Goal: Task Accomplishment & Management: Manage account settings

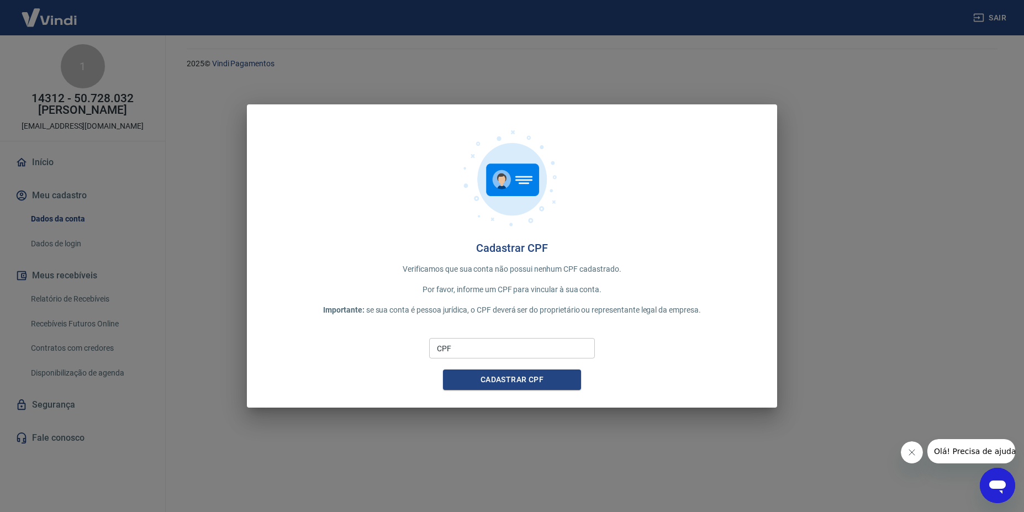
click at [457, 341] on input "CPF" at bounding box center [512, 348] width 166 height 20
type input "270.032.048-43"
click at [503, 383] on button "Cadastrar CPF" at bounding box center [512, 380] width 138 height 20
click at [960, 452] on span "Olá! Precisa de ajuda?" at bounding box center [977, 451] width 86 height 9
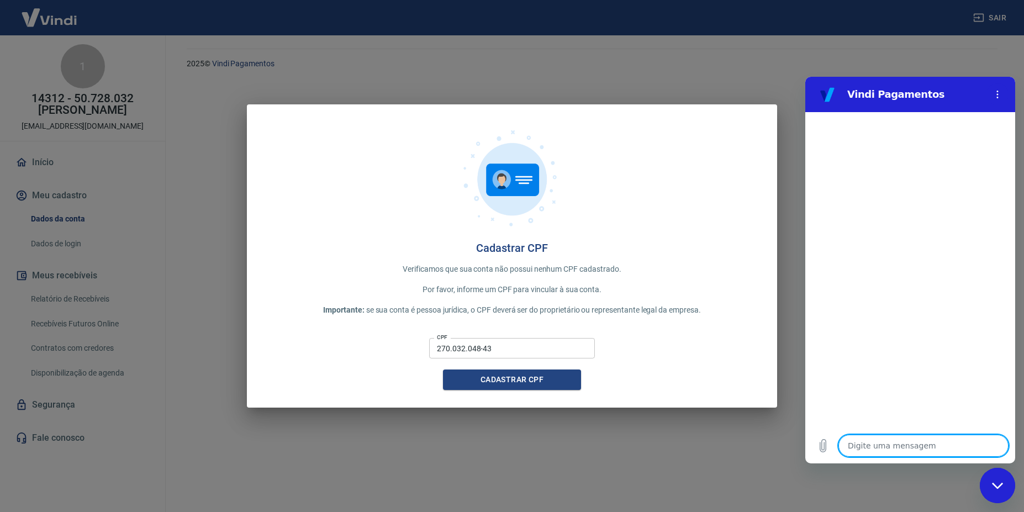
type textarea "o"
type textarea "x"
type textarea "oi"
type textarea "x"
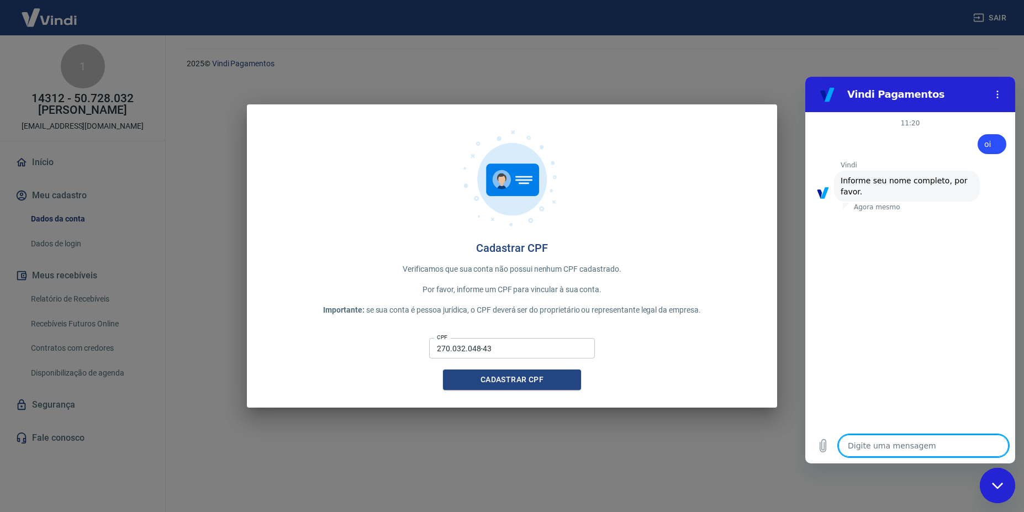
type textarea "n"
type textarea "x"
type textarea "n~"
type textarea "x"
type textarea "nÕ"
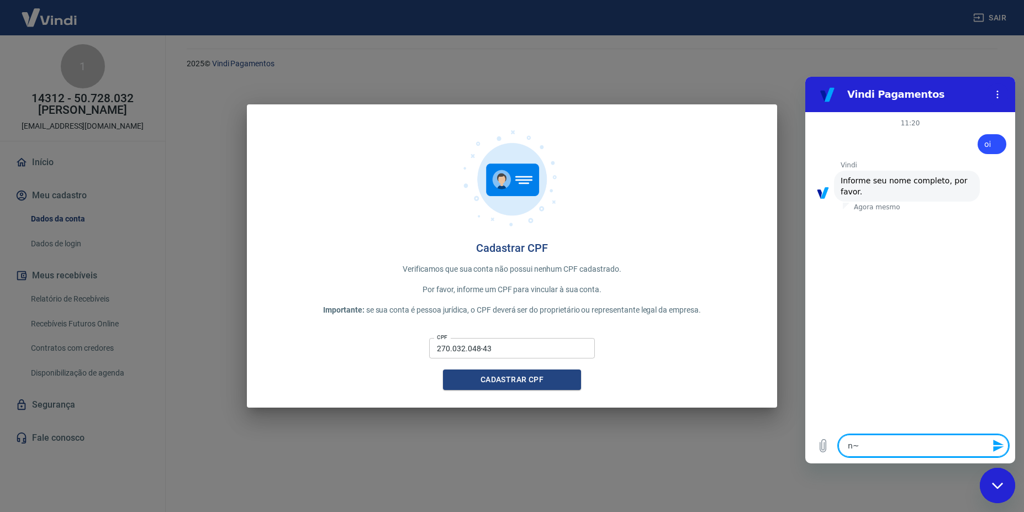
type textarea "x"
type textarea "n"
type textarea "x"
type textarea "F"
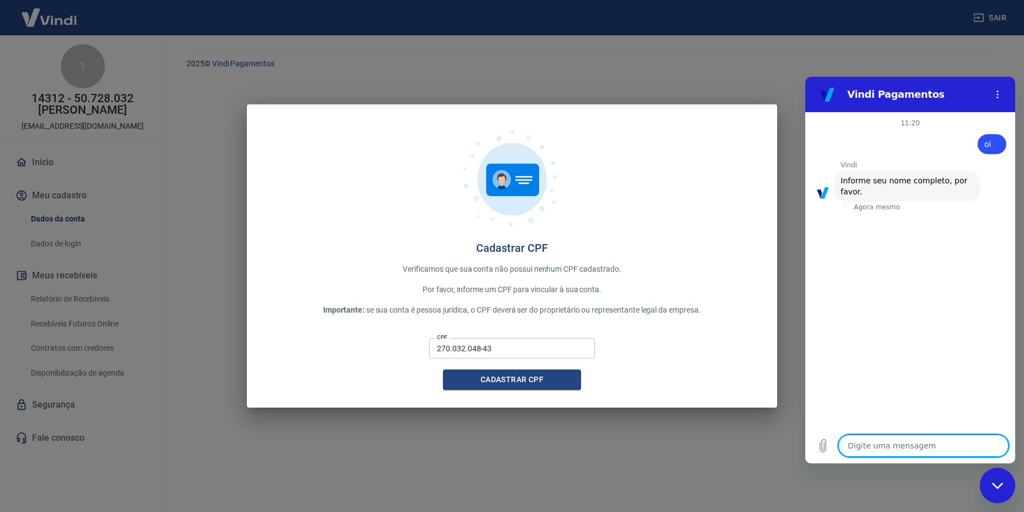
type textarea "x"
type textarea "FA"
type textarea "x"
type textarea "FAB"
type textarea "x"
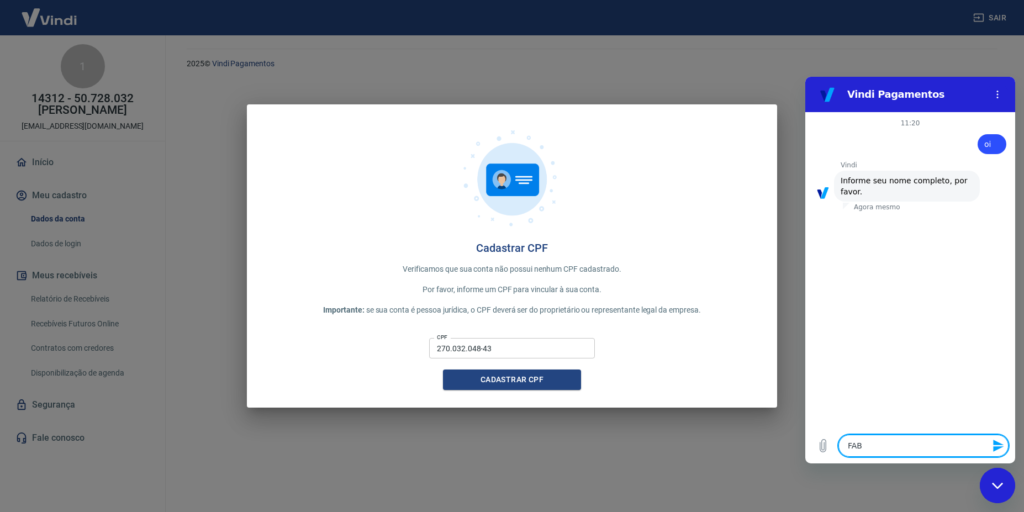
type textarea "FABI"
type textarea "x"
type textarea "FABIO"
type textarea "x"
type textarea "FABIO"
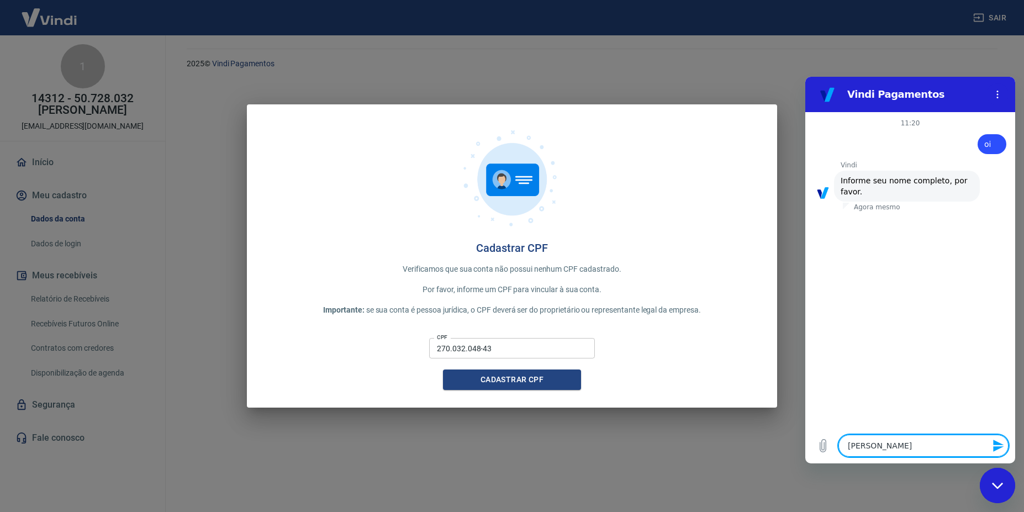
type textarea "x"
type textarea "FABIO M"
type textarea "x"
type textarea "FABIO MA"
type textarea "x"
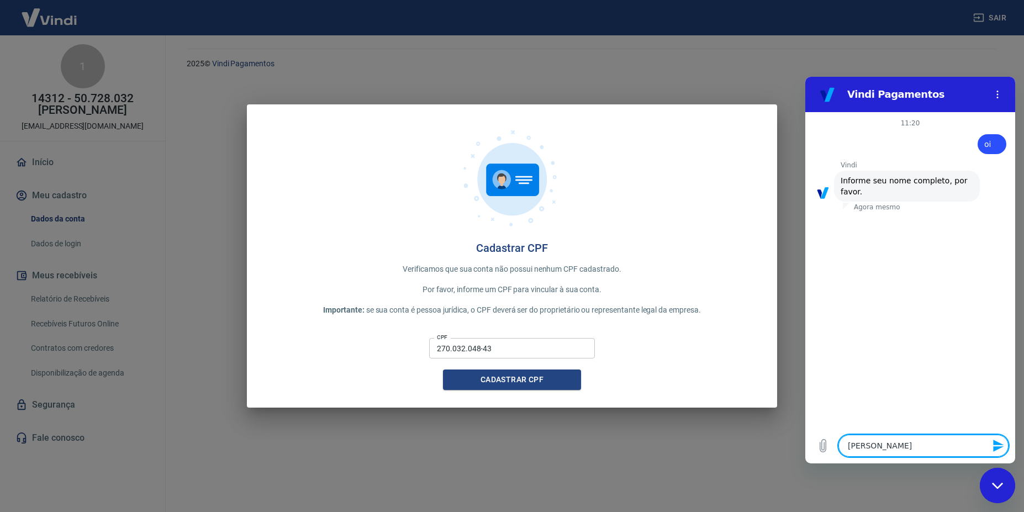
type textarea "FABIO MAR"
type textarea "x"
type textarea "FABIO MARE"
type textarea "x"
type textarea "FABIO MARES"
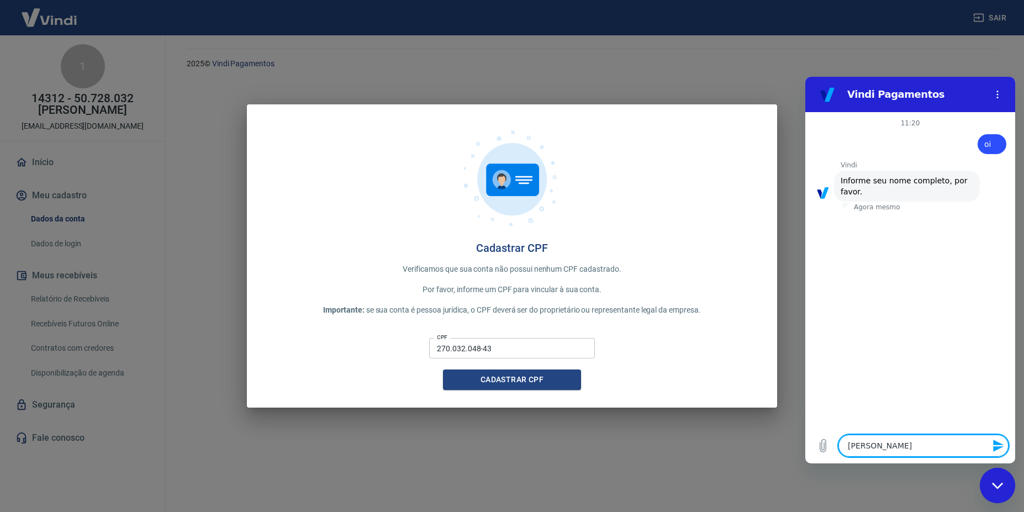
type textarea "x"
type textarea "FABIO MAREST"
type textarea "x"
type textarea "FABIO MARESTI"
type textarea "x"
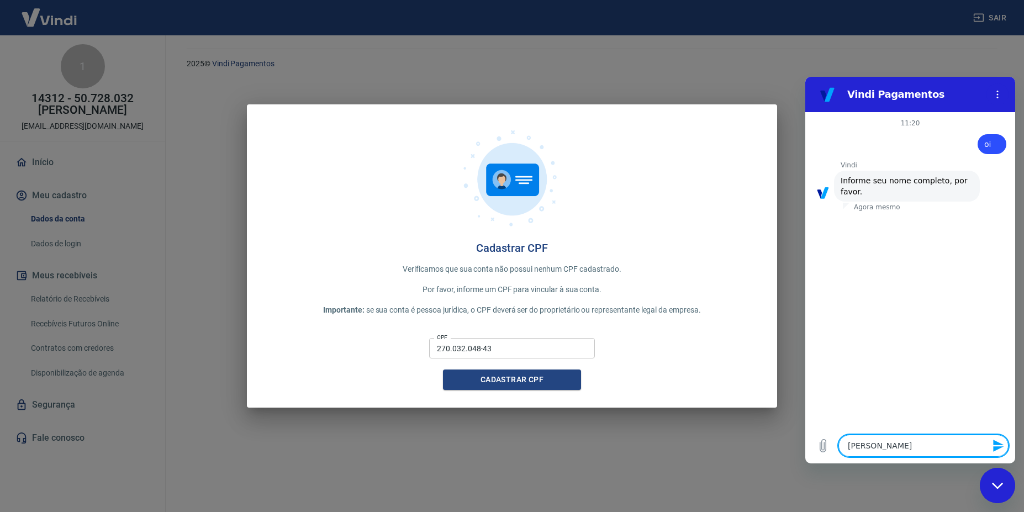
type textarea "FABIO MARESTI"
type textarea "x"
type textarea "FABIO MARESTI B"
type textarea "x"
type textarea "FABIO MARESTI BA"
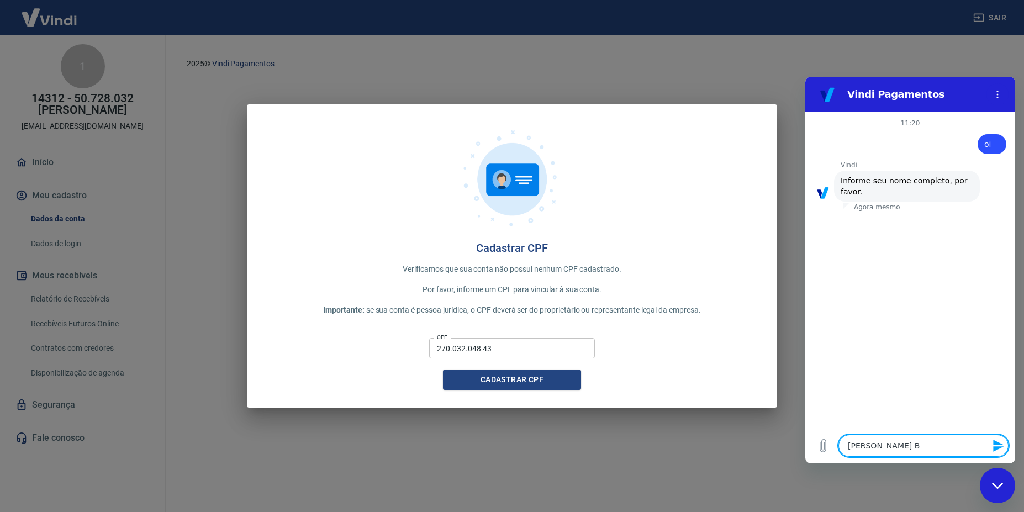
type textarea "x"
type textarea "FABIO MARESTI BAN"
type textarea "x"
type textarea "FABIO MARESTI BANA"
type textarea "x"
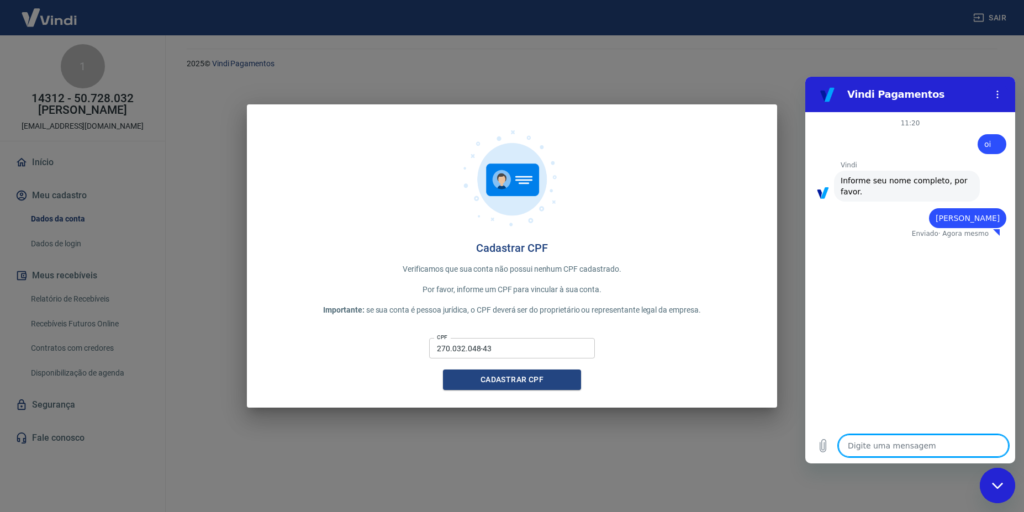
type textarea "x"
type textarea "5"
type textarea "x"
type textarea "50"
type textarea "x"
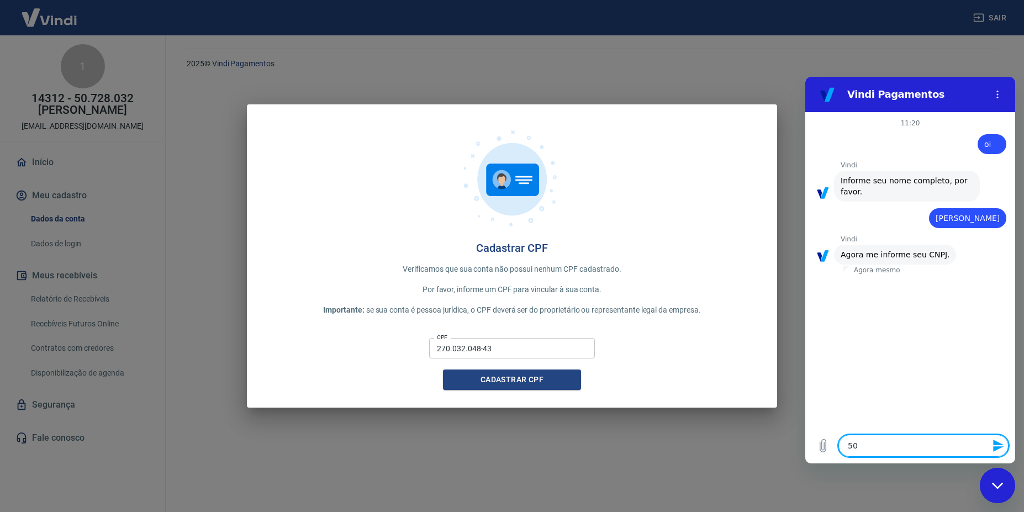
type textarea "50."
type textarea "x"
type textarea "50.7"
type textarea "x"
type textarea "50.72"
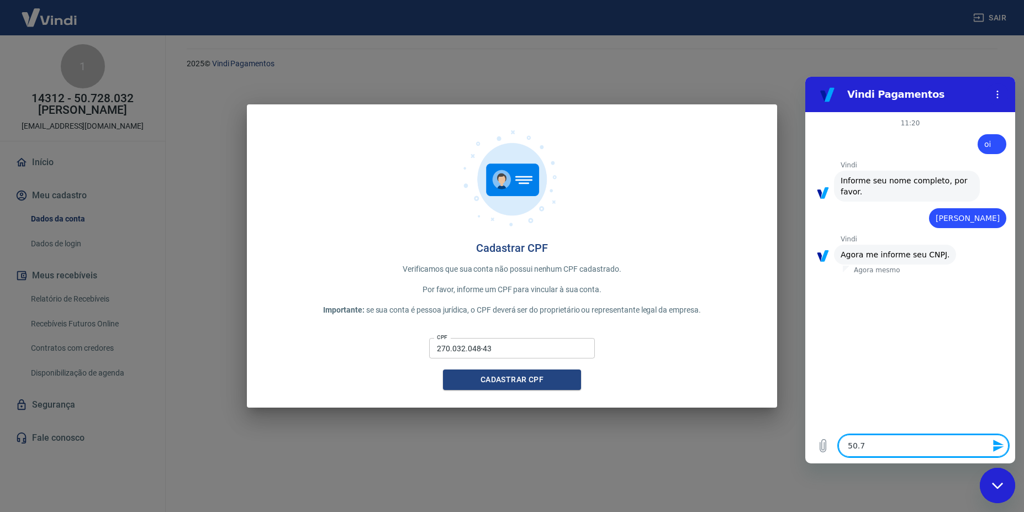
type textarea "x"
type textarea "50.728"
type textarea "x"
type textarea "50.728."
type textarea "x"
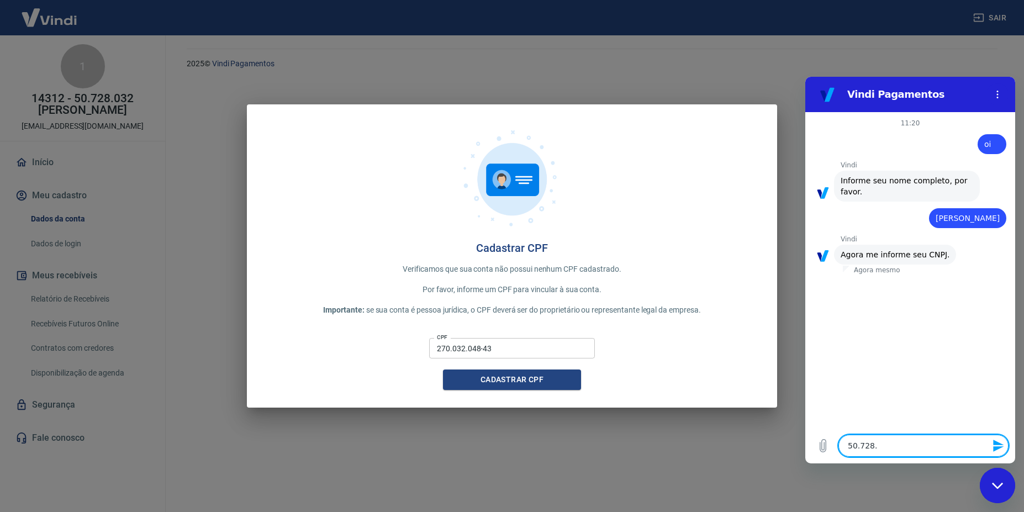
type textarea "50.728.0"
type textarea "x"
type textarea "50.728.03"
type textarea "x"
type textarea "50.728.032"
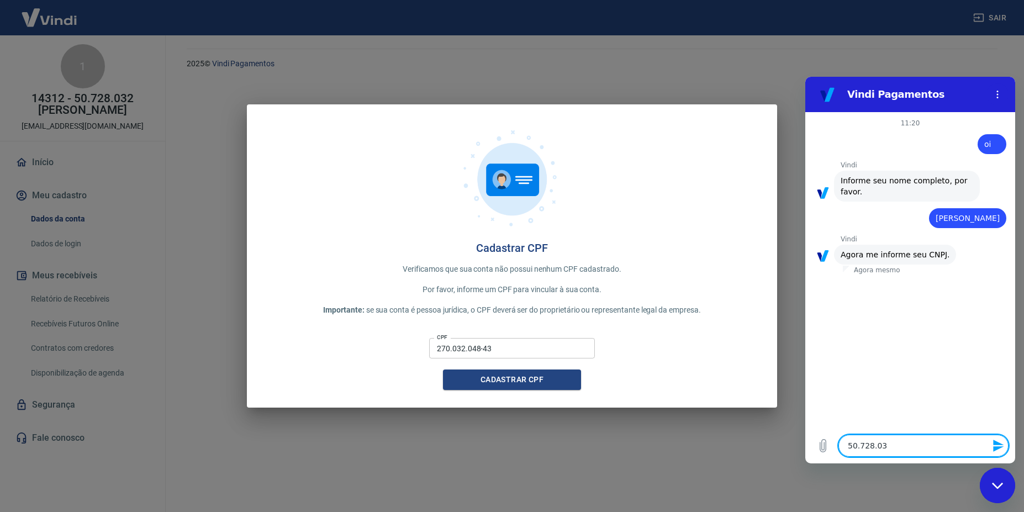
type textarea "x"
type textarea "50.728.032."
type textarea "x"
type textarea "50.728.032.0"
type textarea "x"
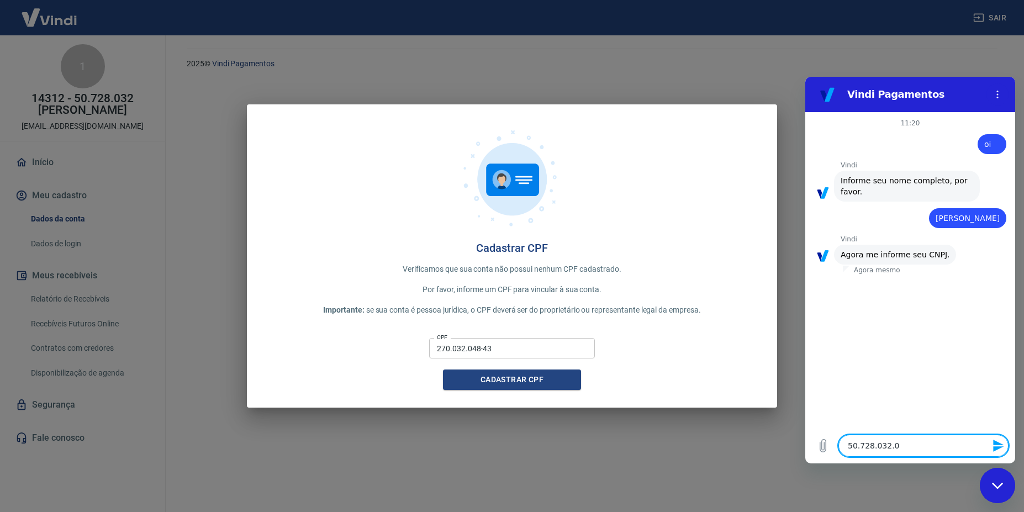
type textarea "50.728.032.00"
type textarea "x"
type textarea "50.728.032.000"
type textarea "x"
type textarea "50.728.032.0001"
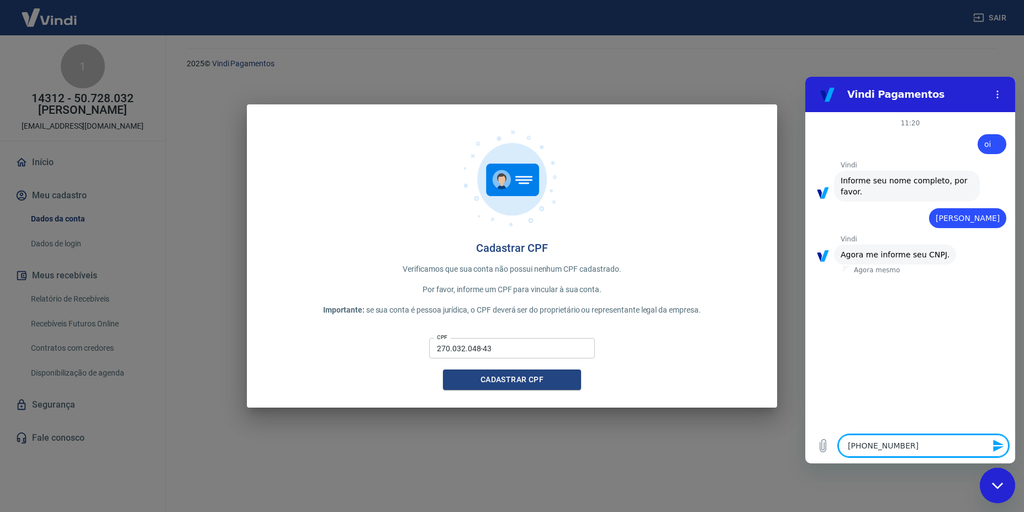
type textarea "x"
type textarea "50.728.032.0001-"
type textarea "x"
type textarea "50.728.032.0001-8"
type textarea "x"
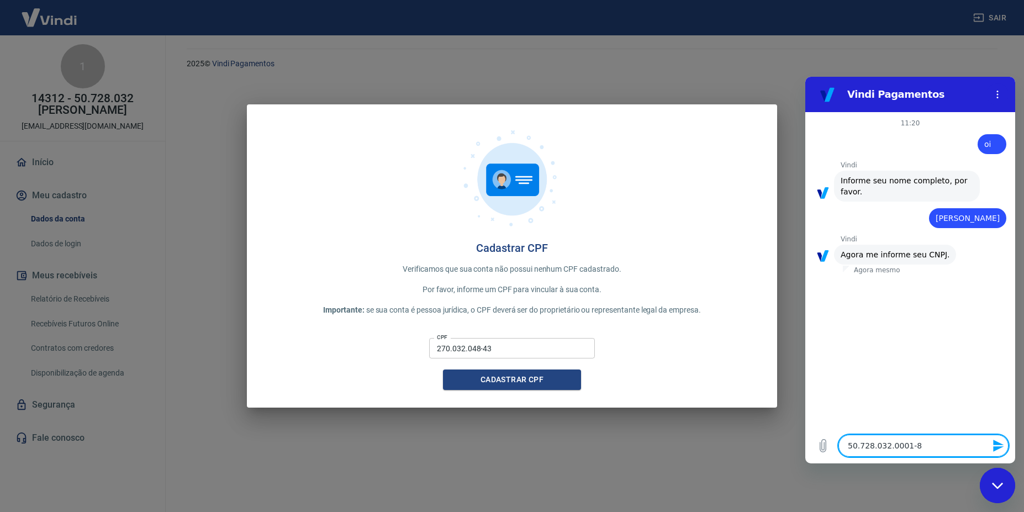
type textarea "50.728.032.0001-86"
type textarea "x"
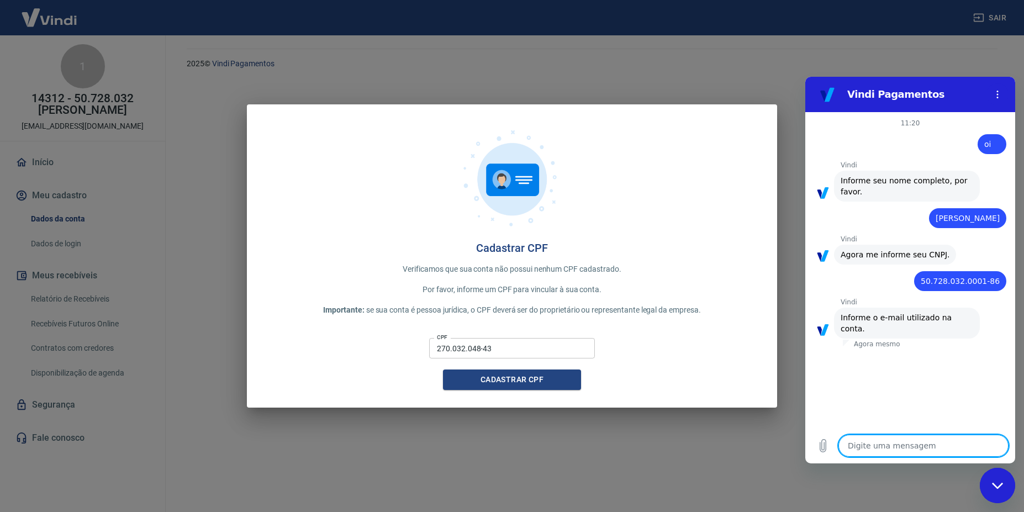
type textarea "f"
type textarea "x"
type textarea "fa"
type textarea "x"
type textarea "fab"
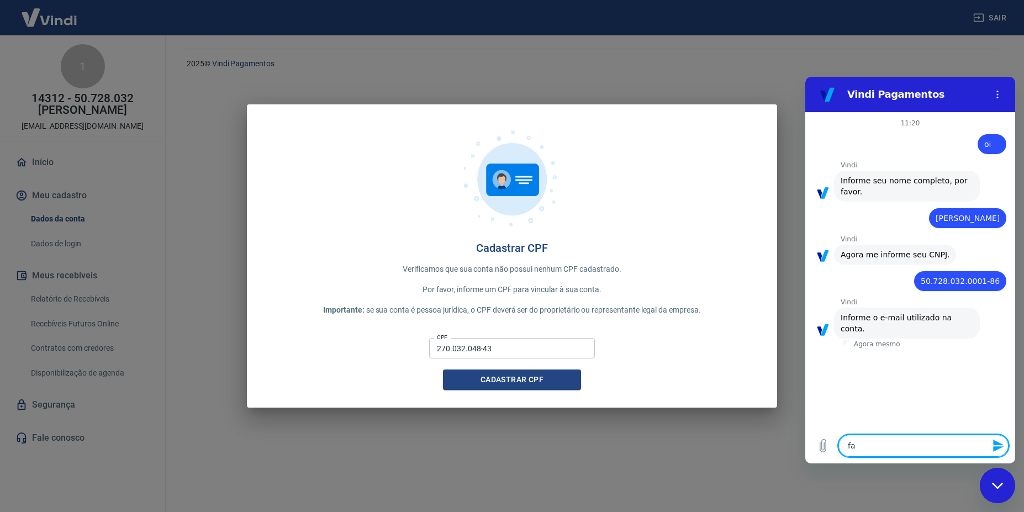
type textarea "x"
type textarea "fabi"
type textarea "x"
type textarea "fabio"
type textarea "x"
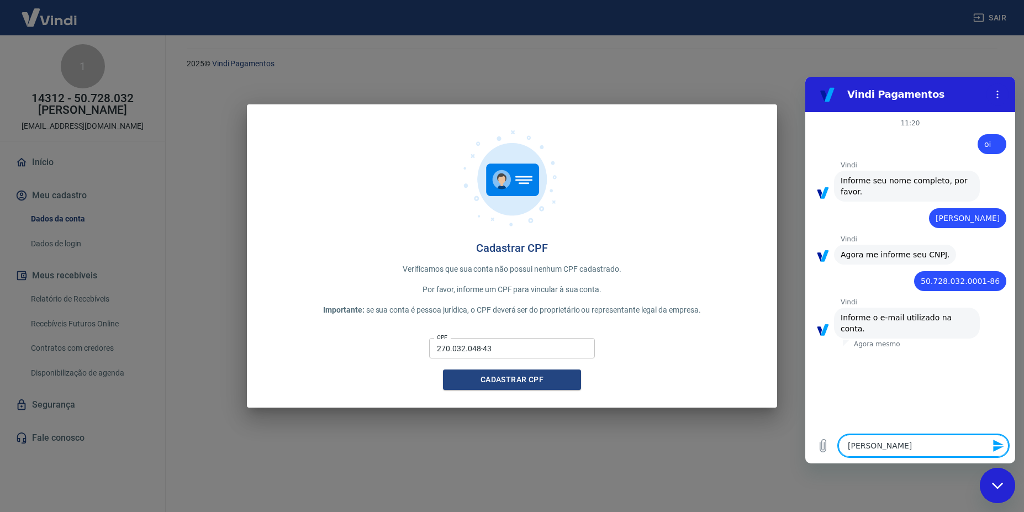
type textarea "fabio."
type textarea "x"
type textarea "fabio.s"
type textarea "x"
type textarea "fabio.su"
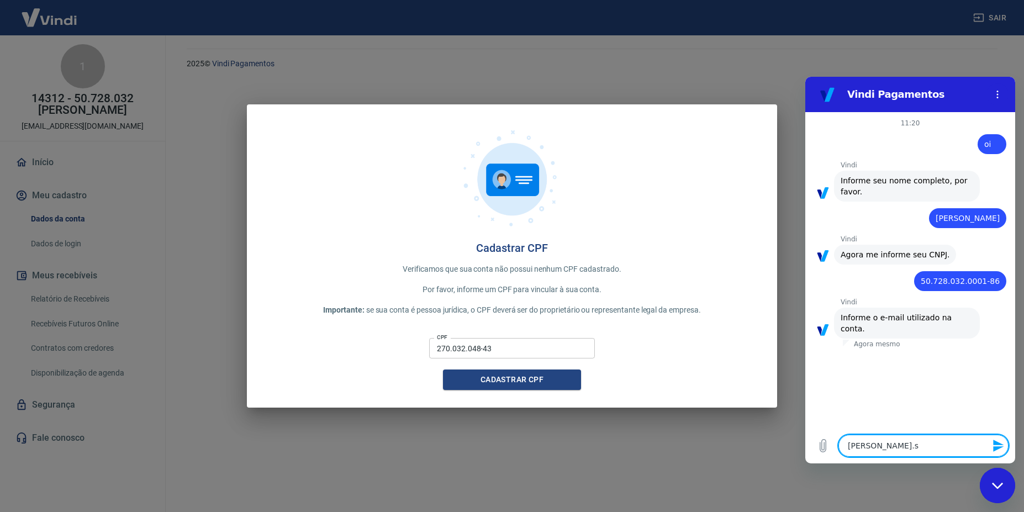
type textarea "x"
type textarea "fabio.sum"
type textarea "x"
type textarea "fabio.summ"
type textarea "x"
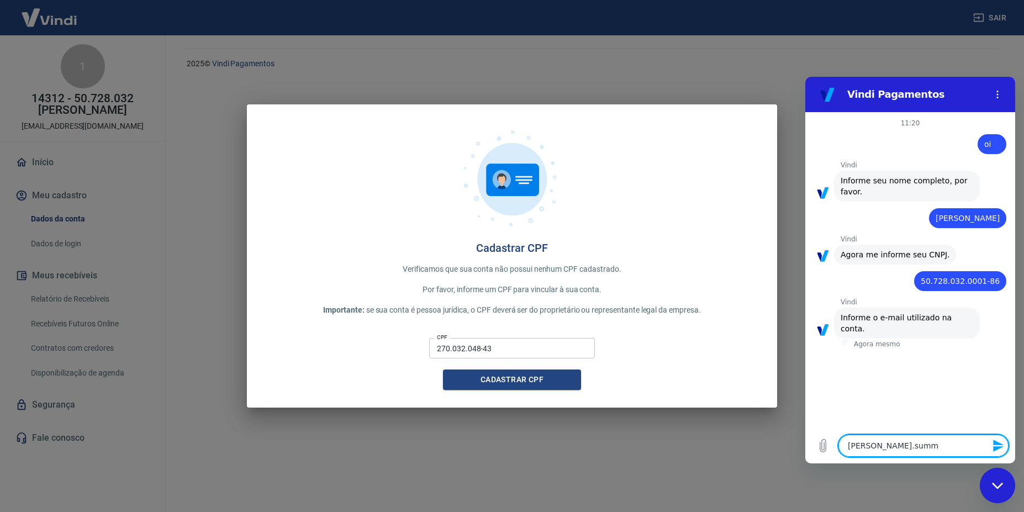
type textarea "fabio.summe"
type textarea "x"
type textarea "fabio.summer"
type textarea "x"
type textarea "fabio.summerp"
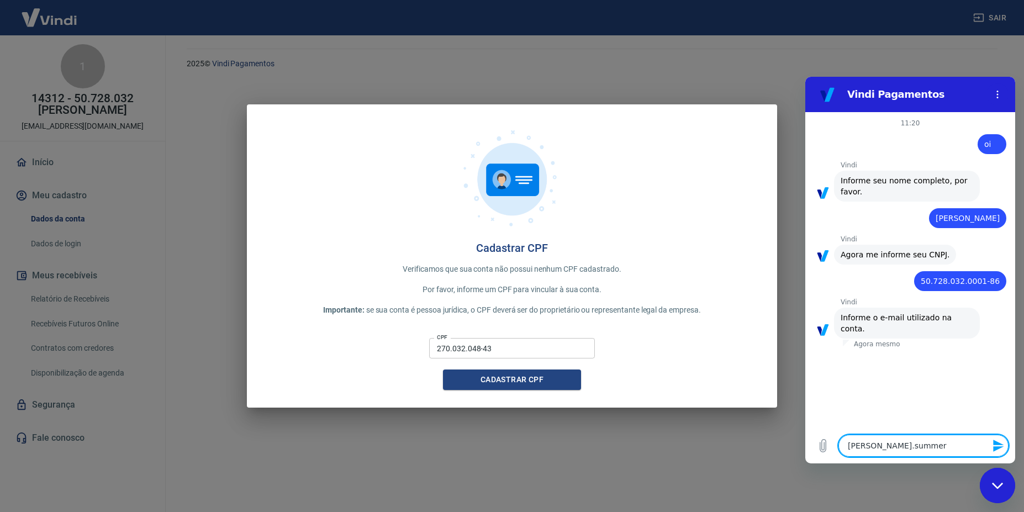
type textarea "x"
type textarea "fabio.summerpr"
type textarea "x"
type textarea "fabio.summerpro"
type textarea "x"
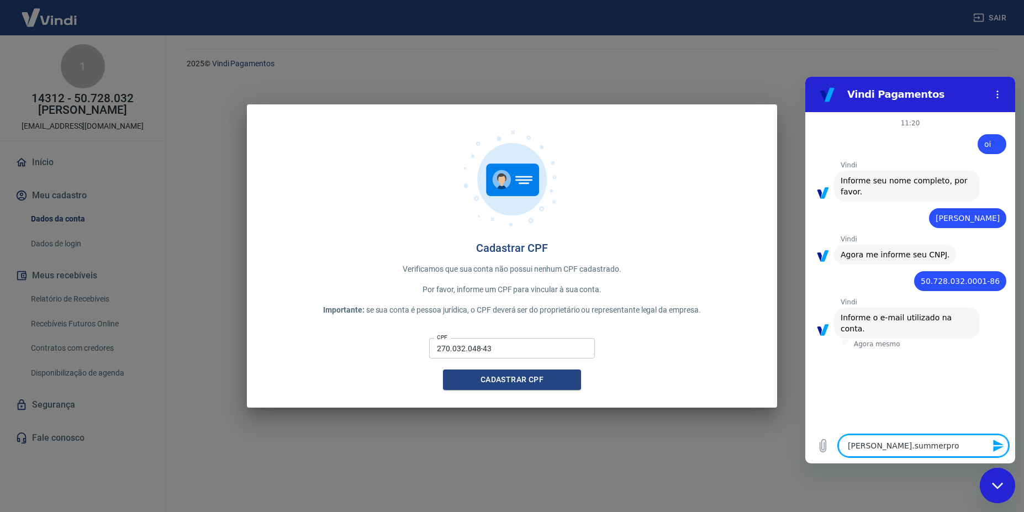
type textarea "fabio.summerprom"
type textarea "x"
type textarea "fabio.summerpromo"
type textarea "x"
type textarea "fabio.summerpromo@"
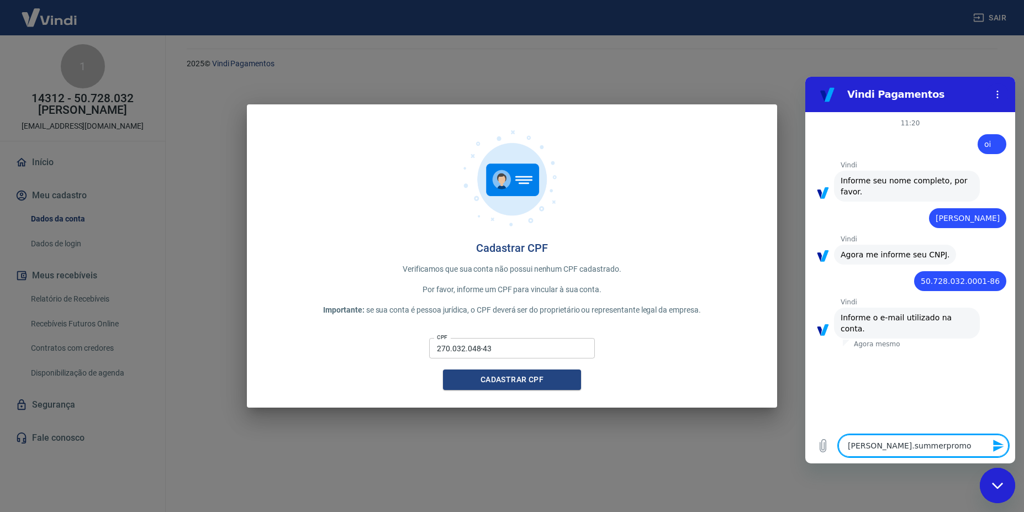
type textarea "x"
type textarea "fabio.summerpromo@g"
type textarea "x"
type textarea "fabio.summerpromo@gm"
type textarea "x"
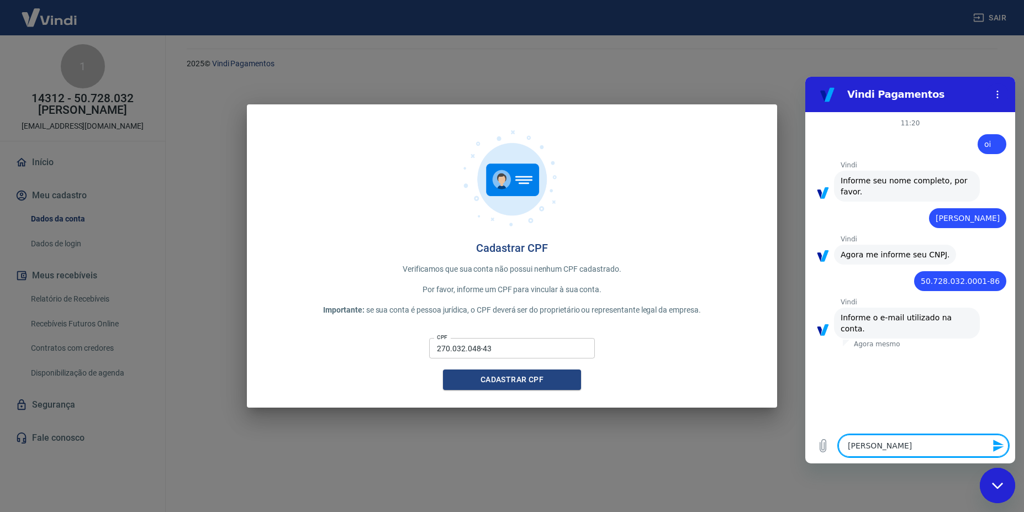
type textarea "fabio.summerpromo@gma"
type textarea "x"
type textarea "fabio.summerpromo@gmai"
type textarea "x"
type textarea "fabio.summerpromo@gmail"
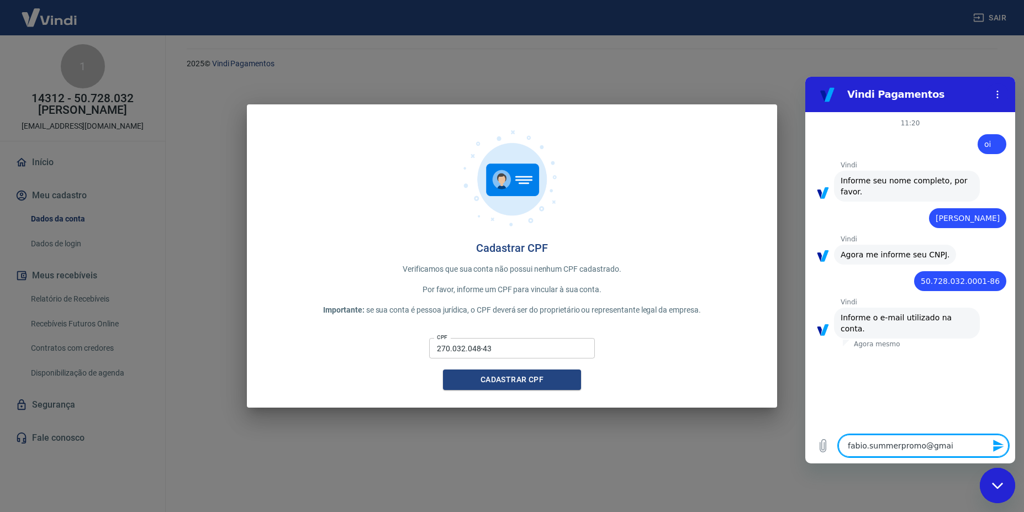
type textarea "x"
type textarea "fabio.summerpromo@gmail."
type textarea "x"
type textarea "fabio.summerpromo@gmail.c"
type textarea "x"
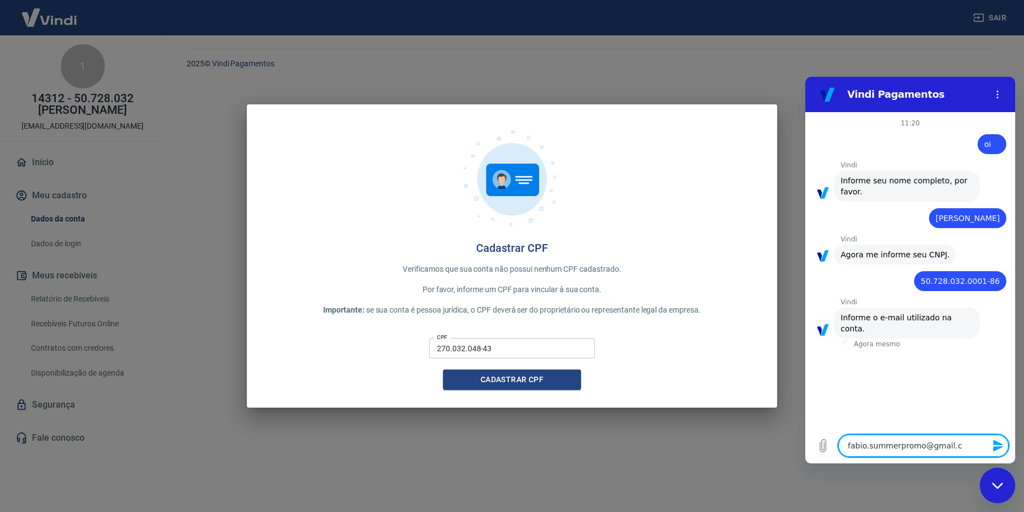
type textarea "fabio.summerpromo@gmail.co"
type textarea "x"
type textarea "fabio.summerpromo@gmail.com"
type textarea "x"
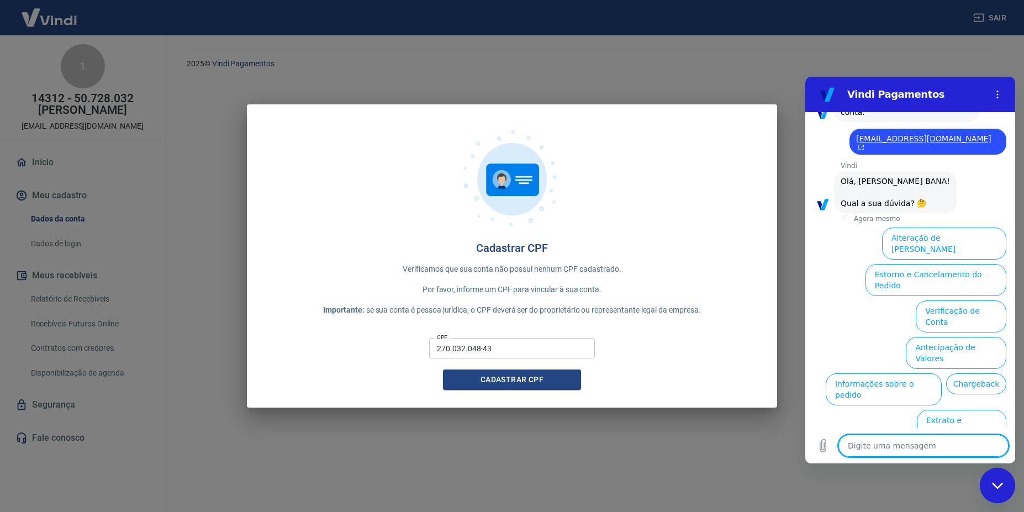
scroll to position [226, 0]
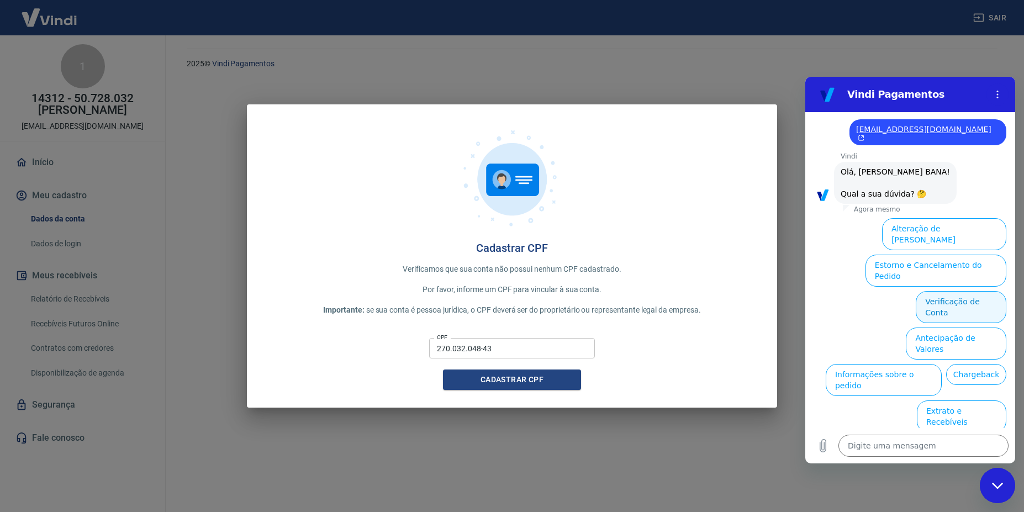
click at [955, 291] on button "Verificação de Conta" at bounding box center [961, 307] width 91 height 32
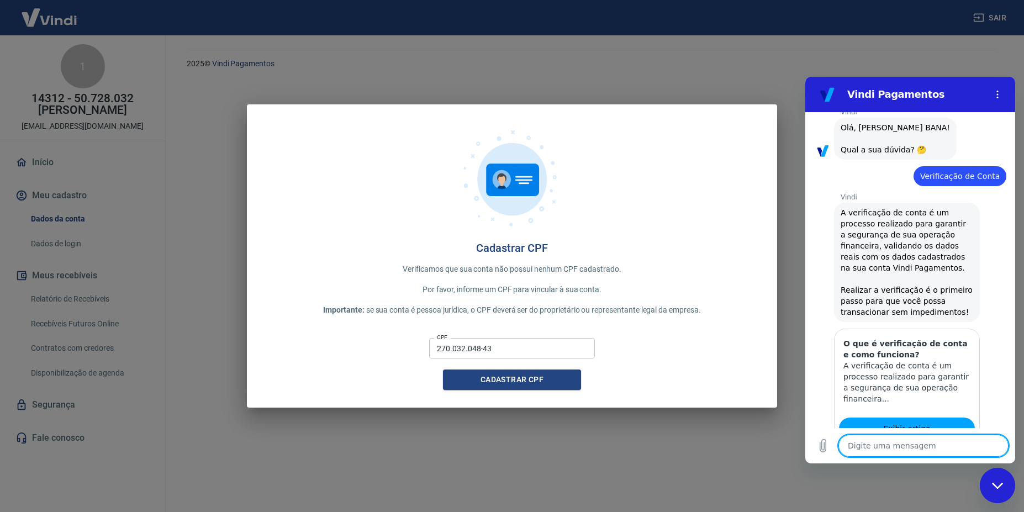
type textarea "x"
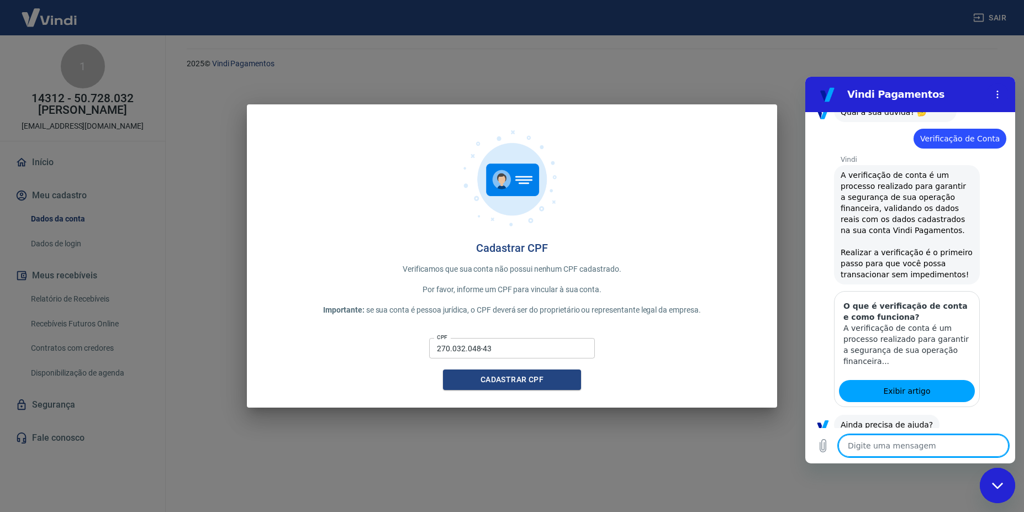
scroll to position [335, 0]
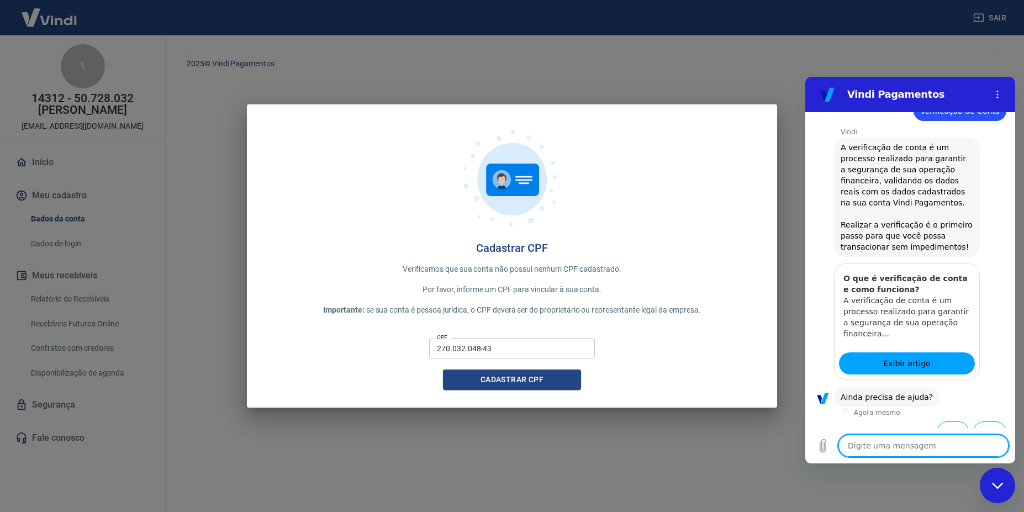
type textarea "n"
type textarea "x"
click at [953, 422] on button "Sim" at bounding box center [953, 432] width 32 height 21
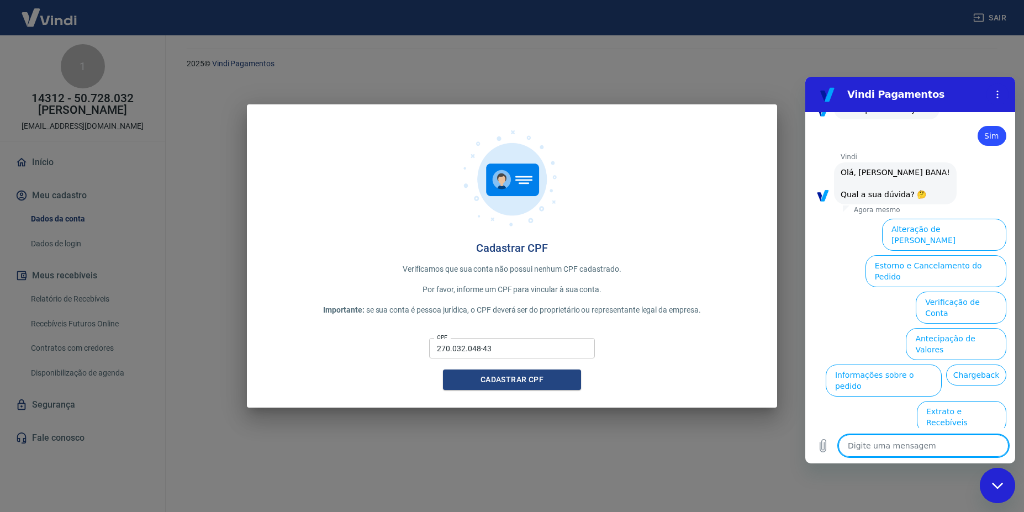
scroll to position [624, 0]
click at [954, 291] on button "Verificação de Conta" at bounding box center [961, 307] width 91 height 32
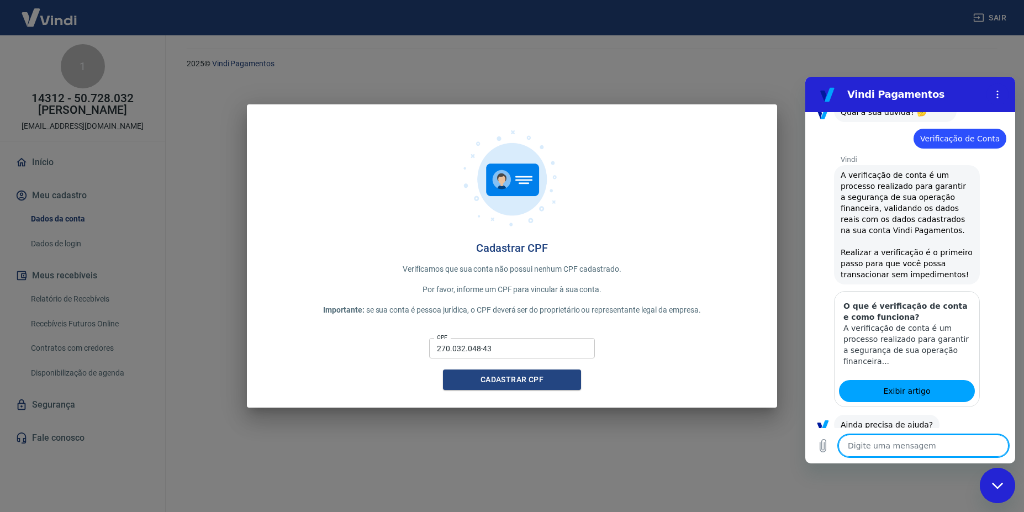
scroll to position [733, 0]
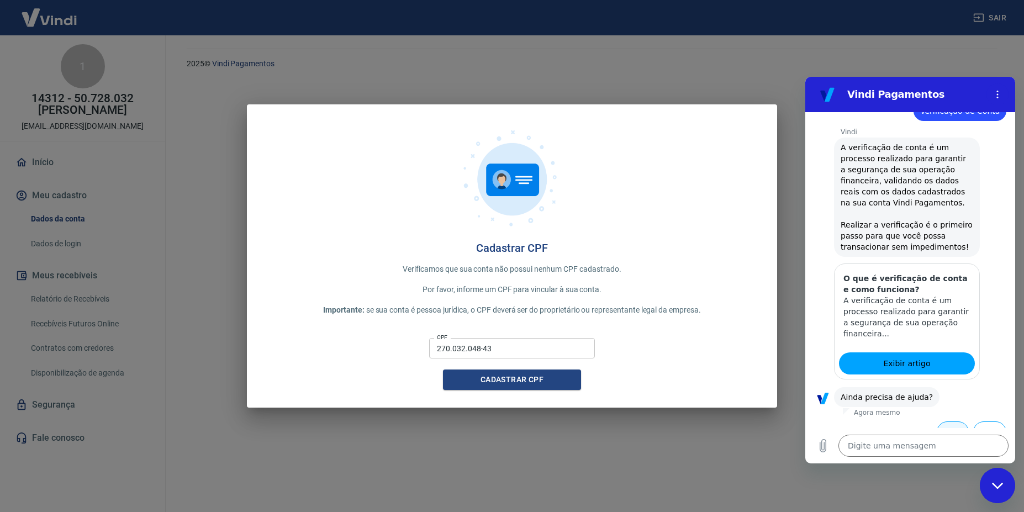
click at [940, 424] on button "Sim" at bounding box center [953, 432] width 32 height 21
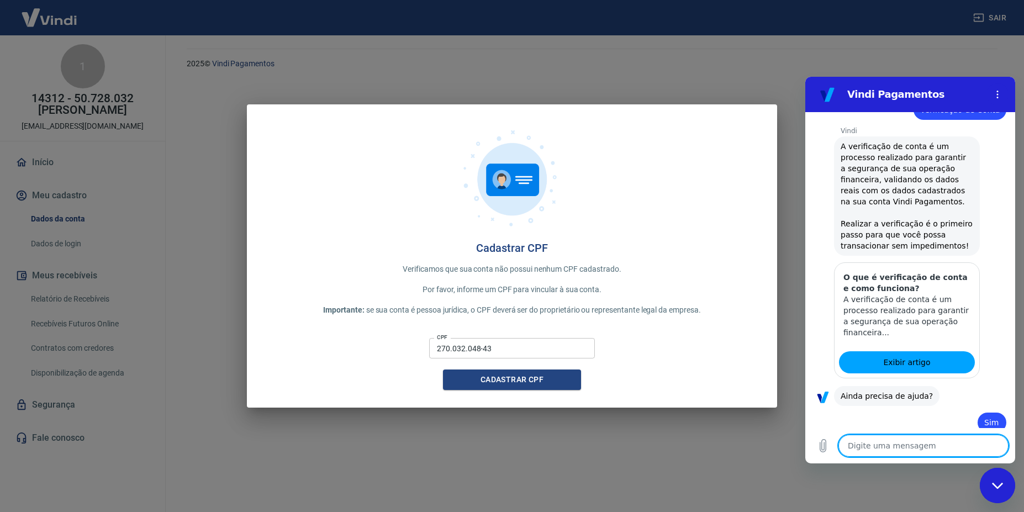
type textarea "x"
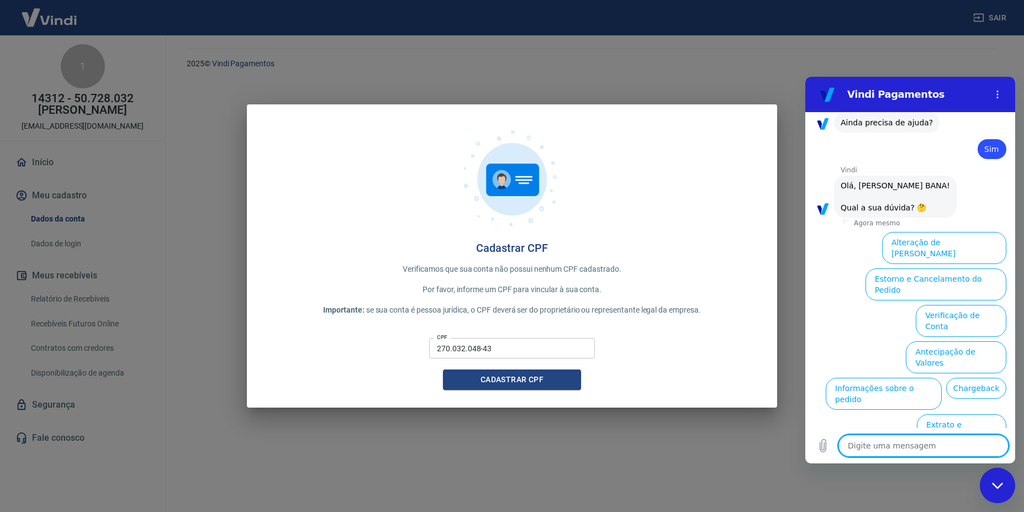
scroll to position [1022, 0]
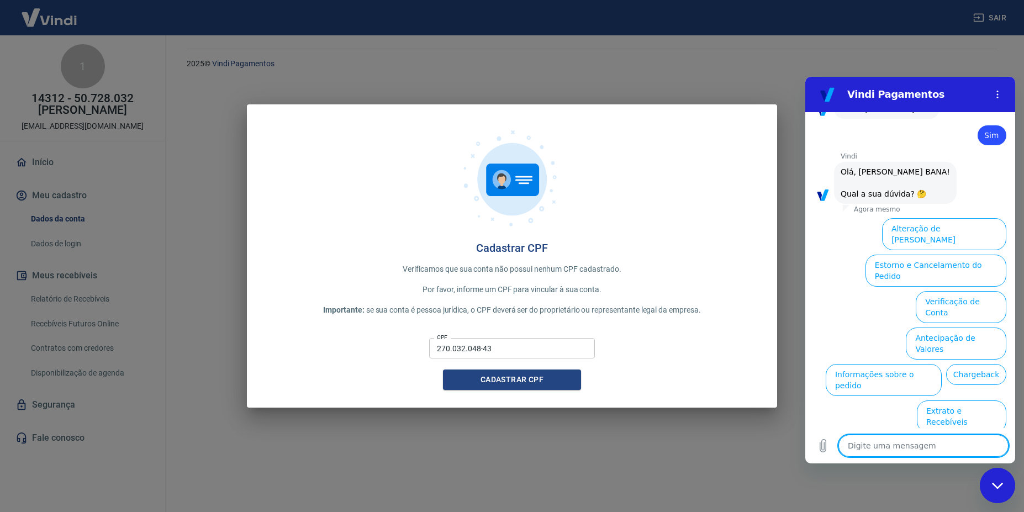
type textarea "n"
type textarea "x"
type textarea "n~"
type textarea "x"
type textarea "nã"
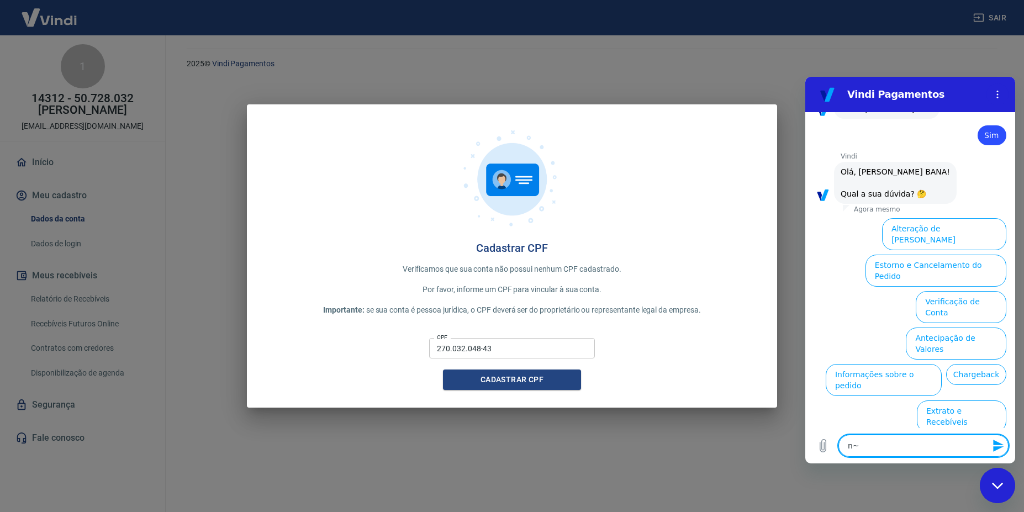
type textarea "x"
type textarea "não"
type textarea "x"
type textarea "não"
type textarea "x"
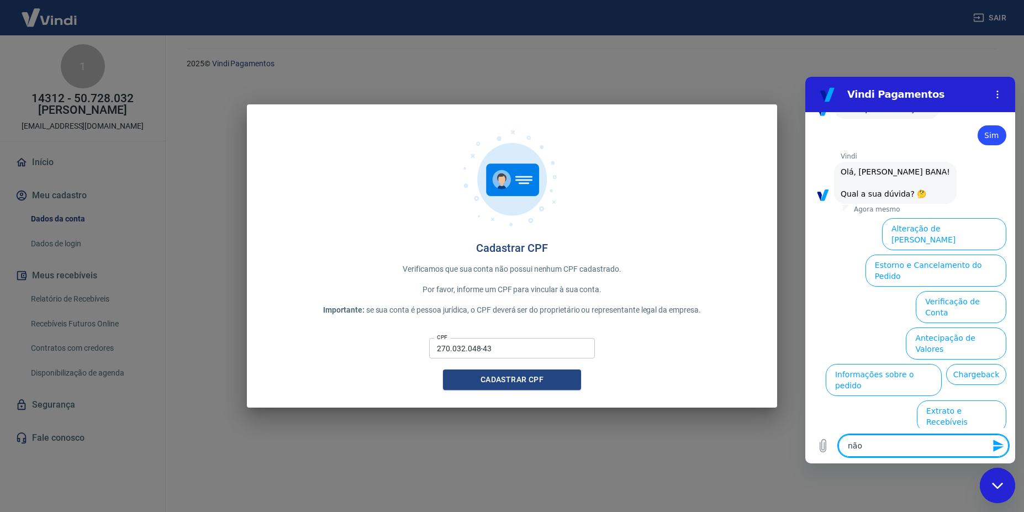
type textarea "não c"
type textarea "x"
type textarea "não co"
type textarea "x"
type textarea "não con"
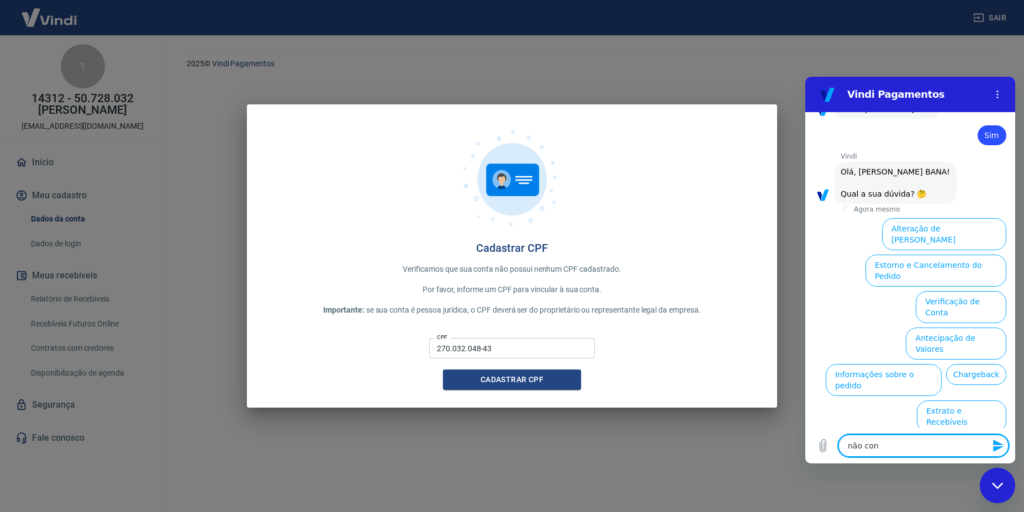
type textarea "x"
type textarea "não cons"
type textarea "x"
type textarea "não consi"
type textarea "x"
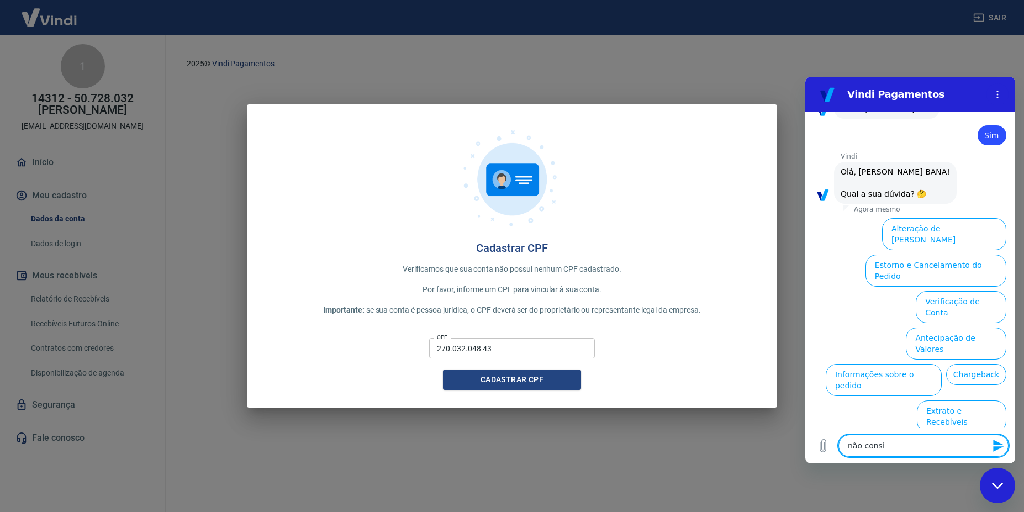
type textarea "não consig"
type textarea "x"
type textarea "não consigo"
type textarea "x"
type textarea "não consigo"
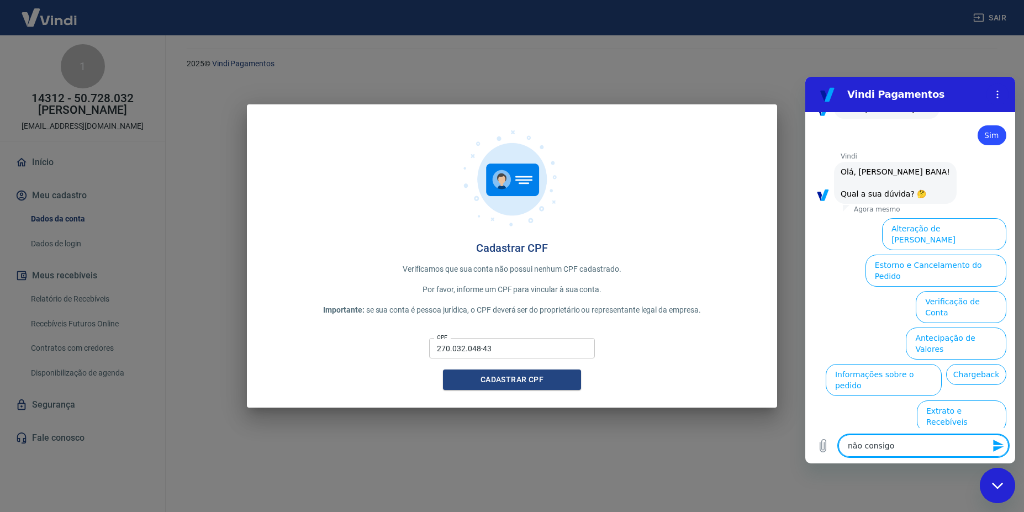
type textarea "x"
type textarea "não consigo a"
type textarea "x"
type textarea "não consigo at"
type textarea "x"
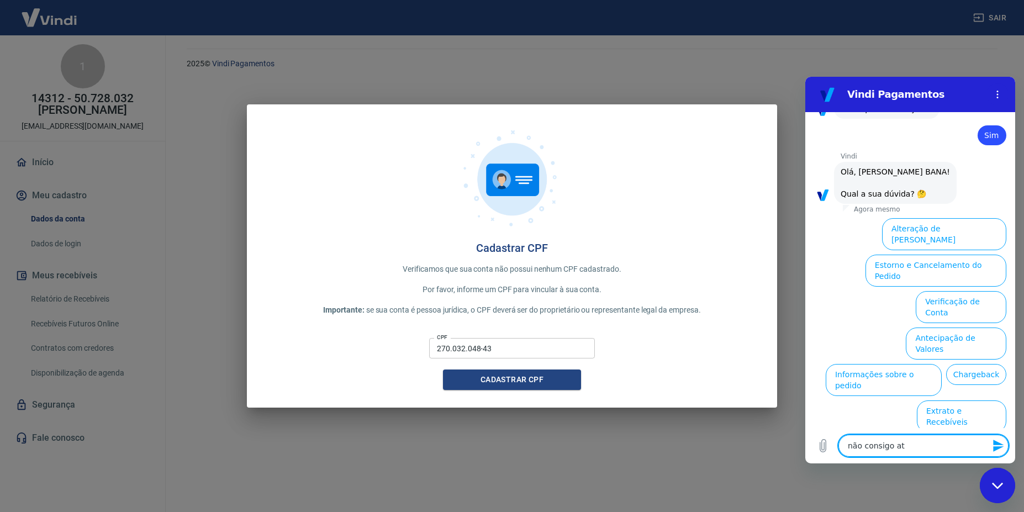
type textarea "não consigo ati"
type textarea "x"
type textarea "não consigo ativ"
type textarea "x"
type textarea "não consigo ativa"
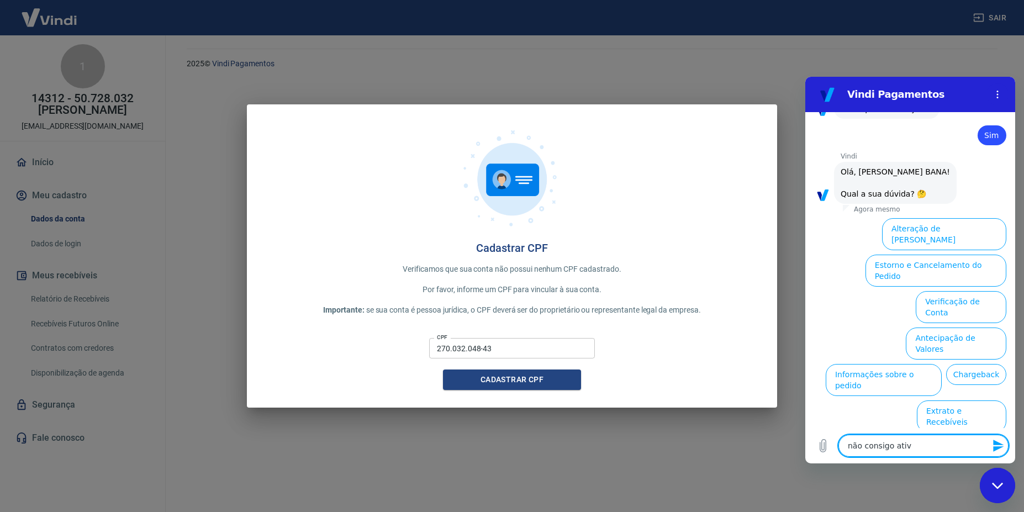
type textarea "x"
type textarea "não consigo ativar"
type textarea "x"
type textarea "não consigo ativar"
type textarea "x"
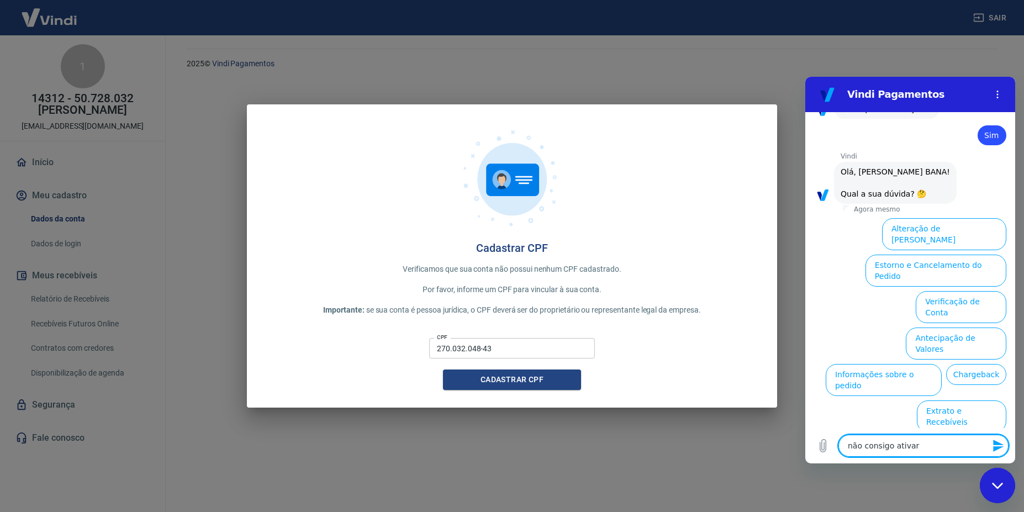
type textarea "não consigo ativar a"
type textarea "x"
type textarea "não consigo ativar a"
type textarea "x"
type textarea "não consigo ativar a c"
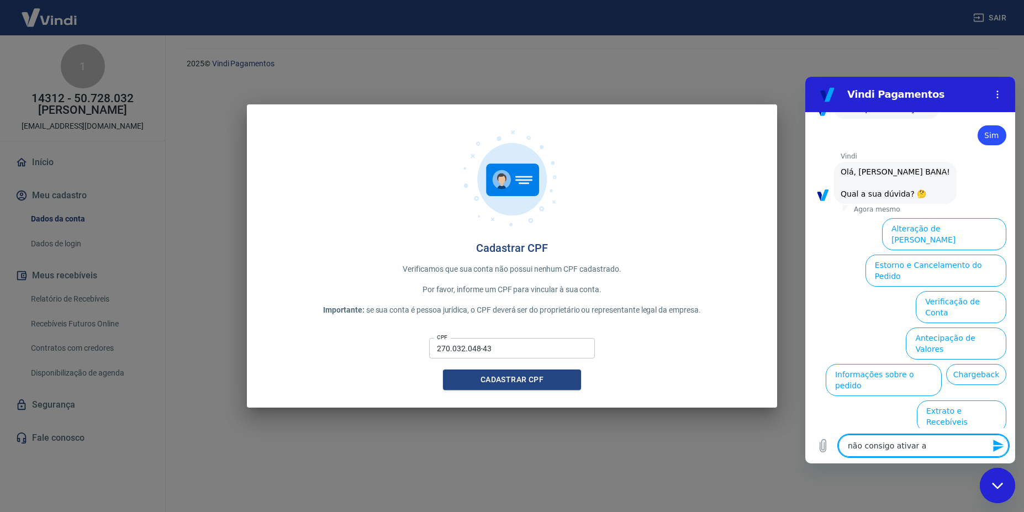
type textarea "x"
type textarea "não consigo ativar a co"
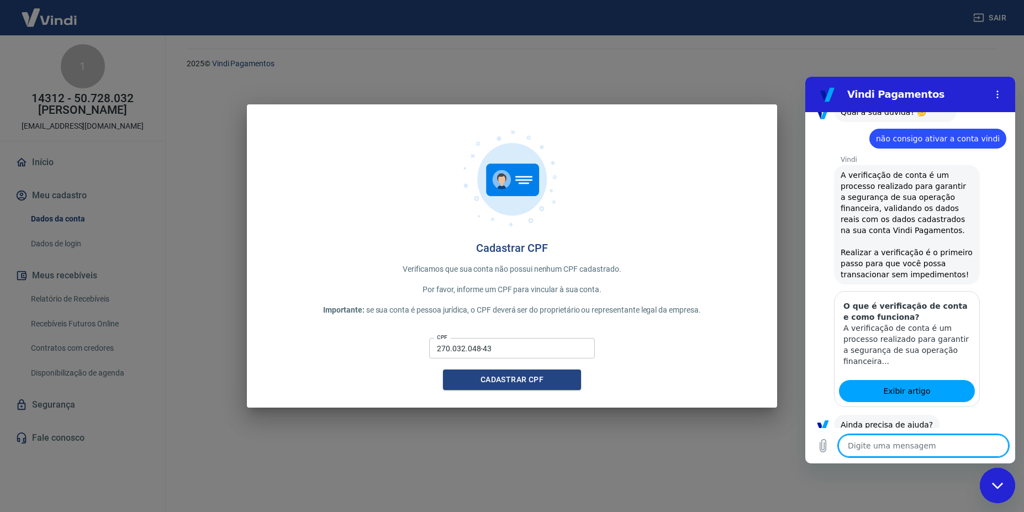
scroll to position [1131, 0]
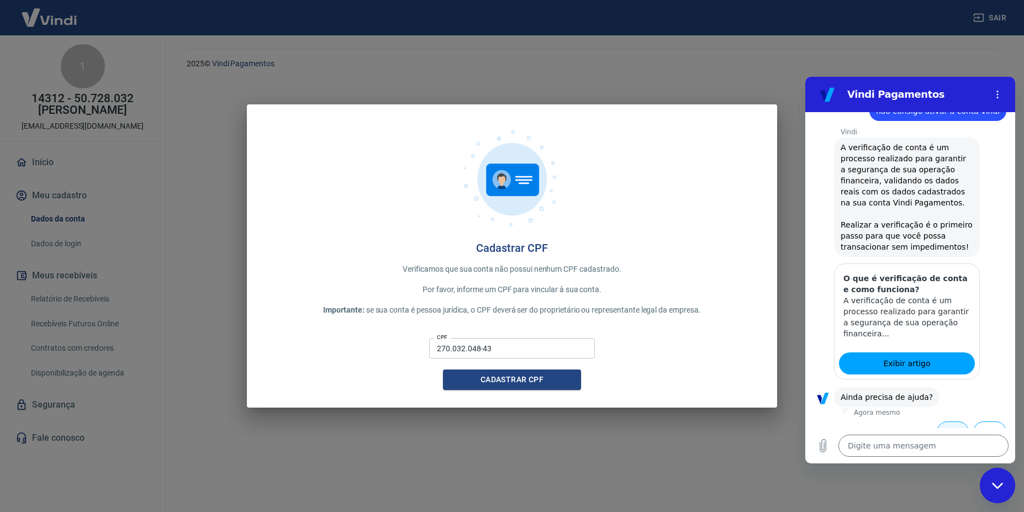
click at [946, 422] on button "Sim" at bounding box center [953, 432] width 32 height 21
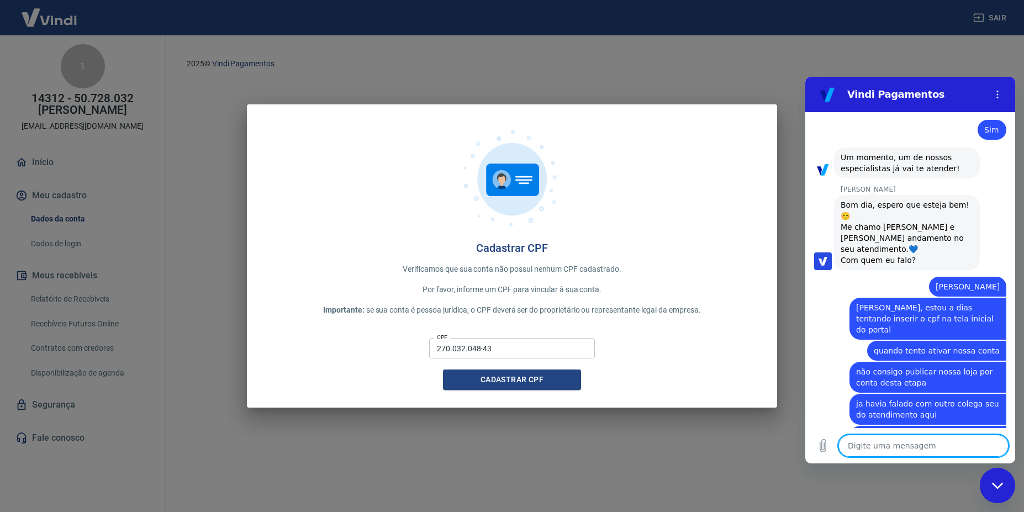
scroll to position [1427, 0]
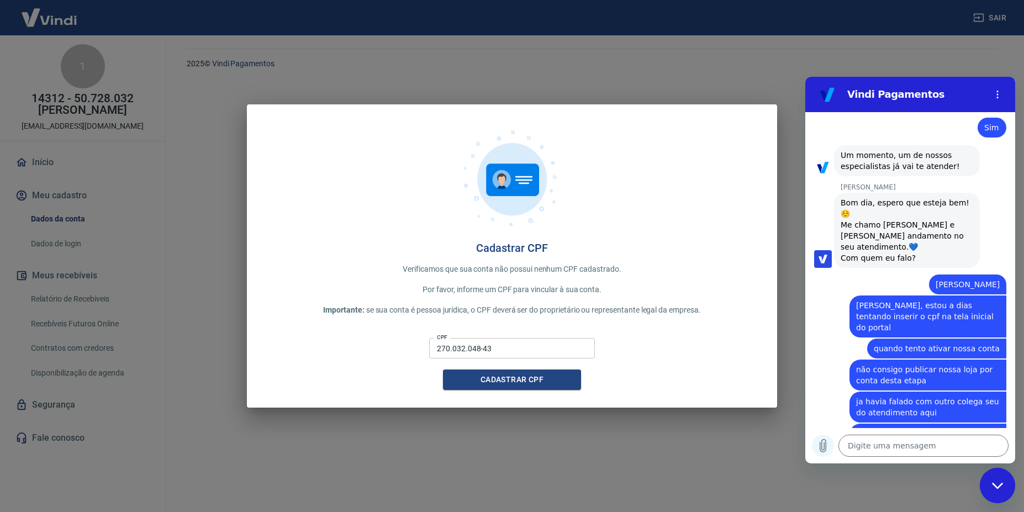
click at [822, 449] on icon "Carregar arquivo" at bounding box center [823, 446] width 6 height 13
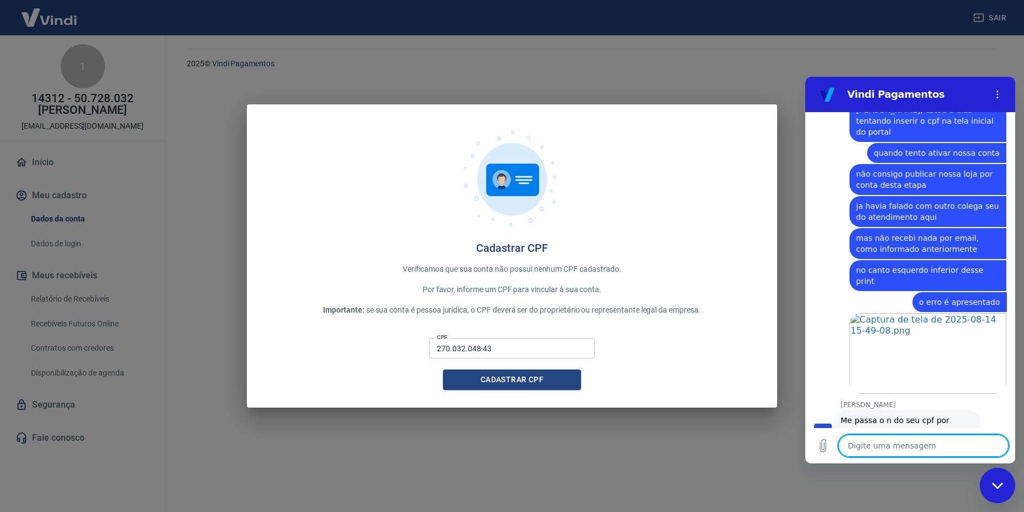
scroll to position [1625, 0]
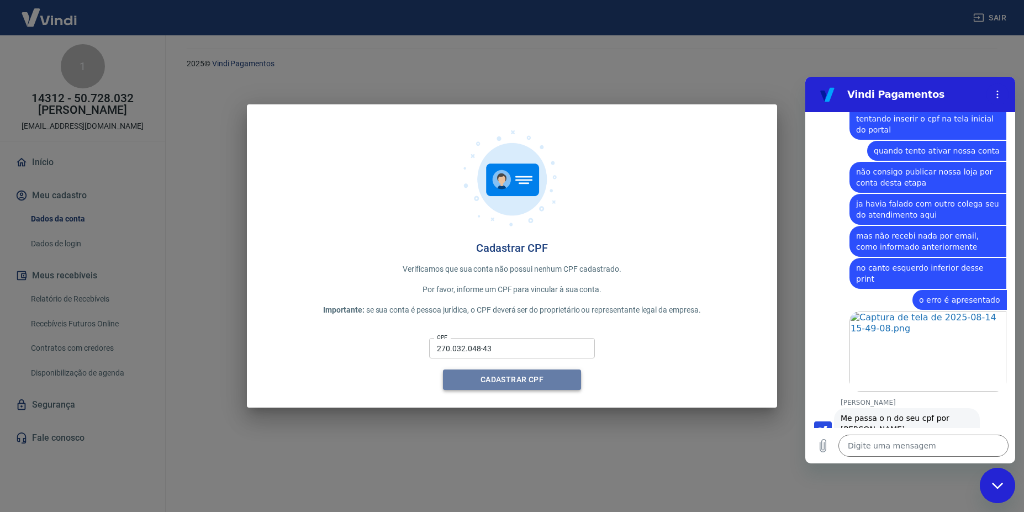
click at [457, 386] on button "Cadastrar CPF" at bounding box center [512, 380] width 138 height 20
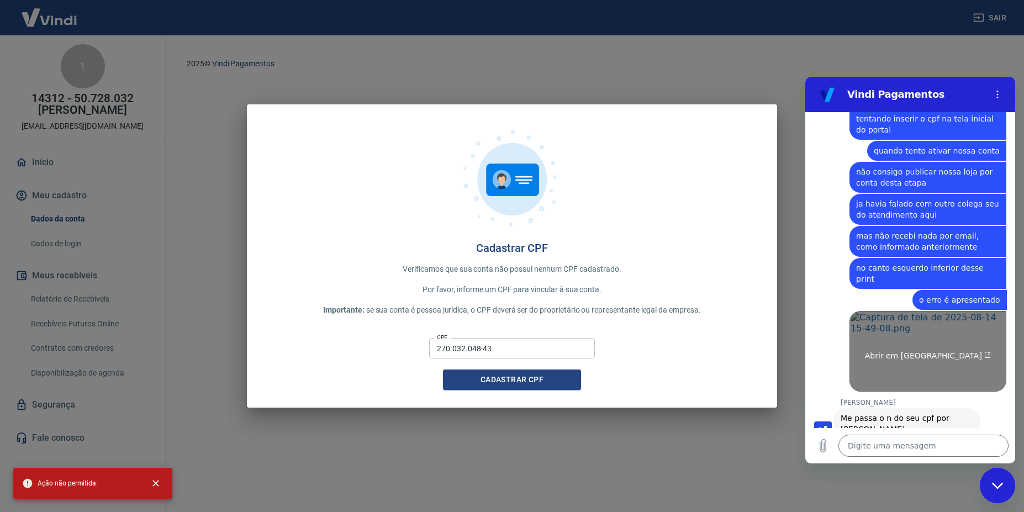
click at [885, 335] on link "Abrir em nova aba" at bounding box center [928, 351] width 157 height 81
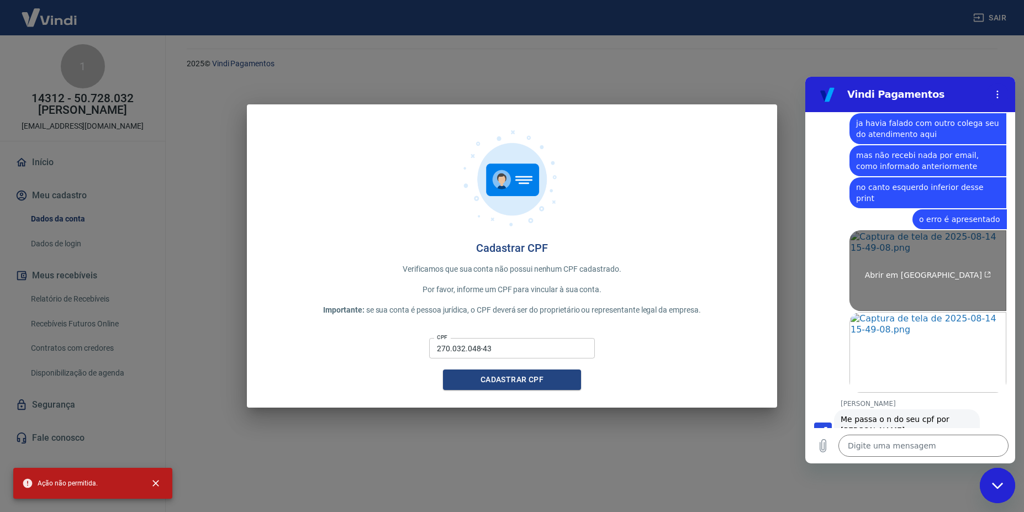
scroll to position [1707, 0]
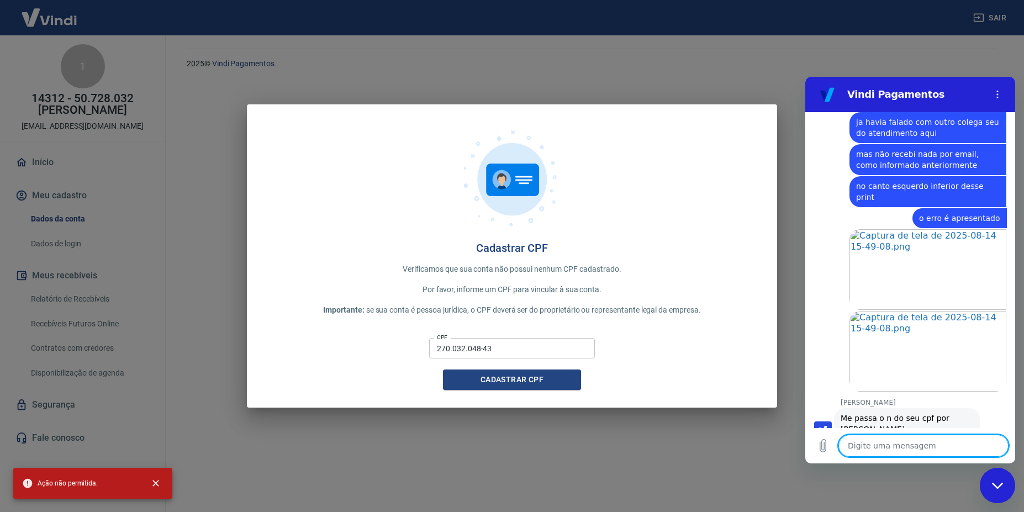
click at [883, 443] on textarea at bounding box center [924, 446] width 170 height 22
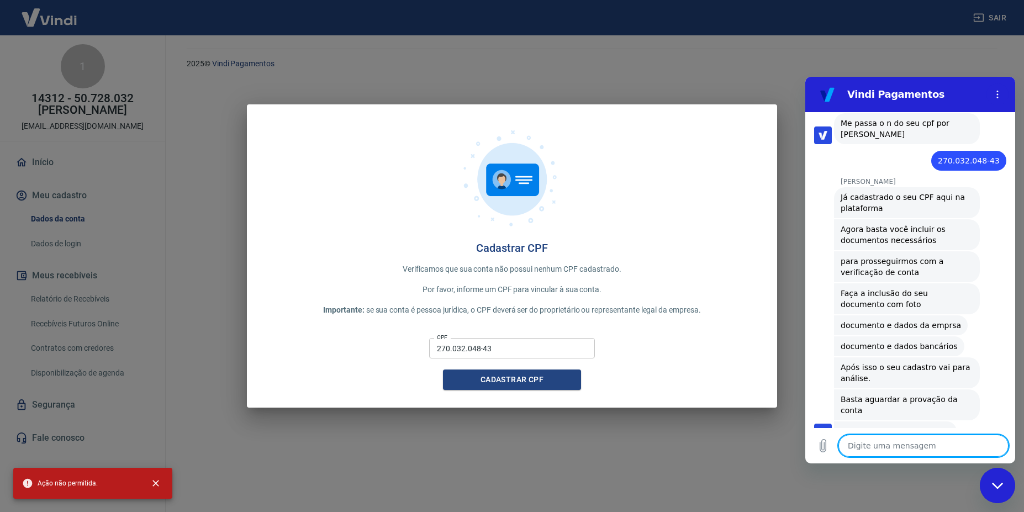
scroll to position [2004, 0]
click at [152, 486] on icon "close" at bounding box center [155, 483] width 11 height 11
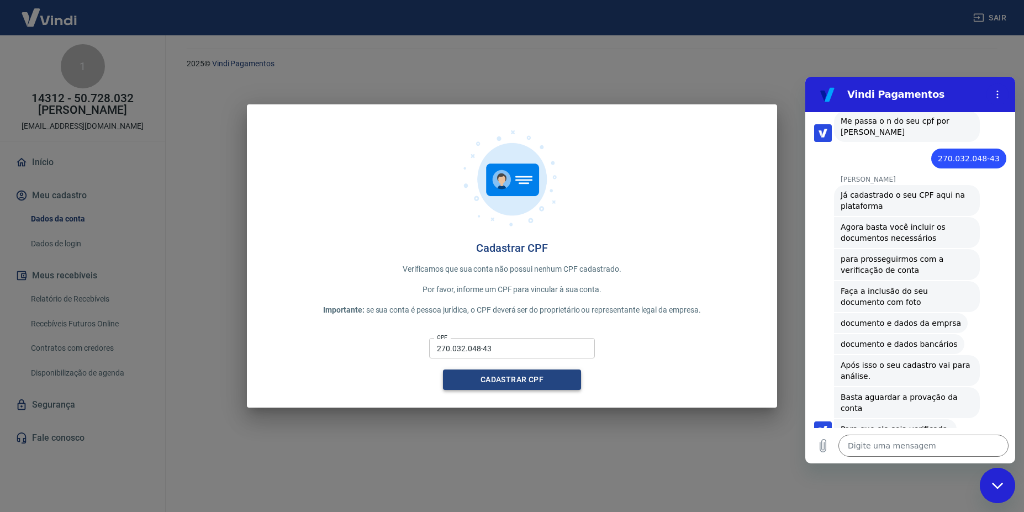
click at [473, 389] on button "Cadastrar CPF" at bounding box center [512, 380] width 138 height 20
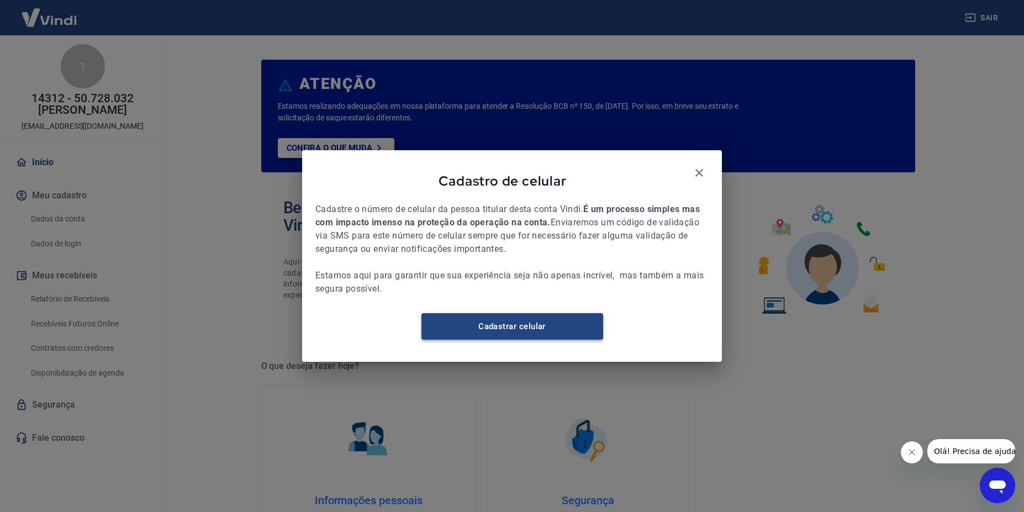
click at [477, 336] on link "Cadastrar celular" at bounding box center [513, 326] width 182 height 27
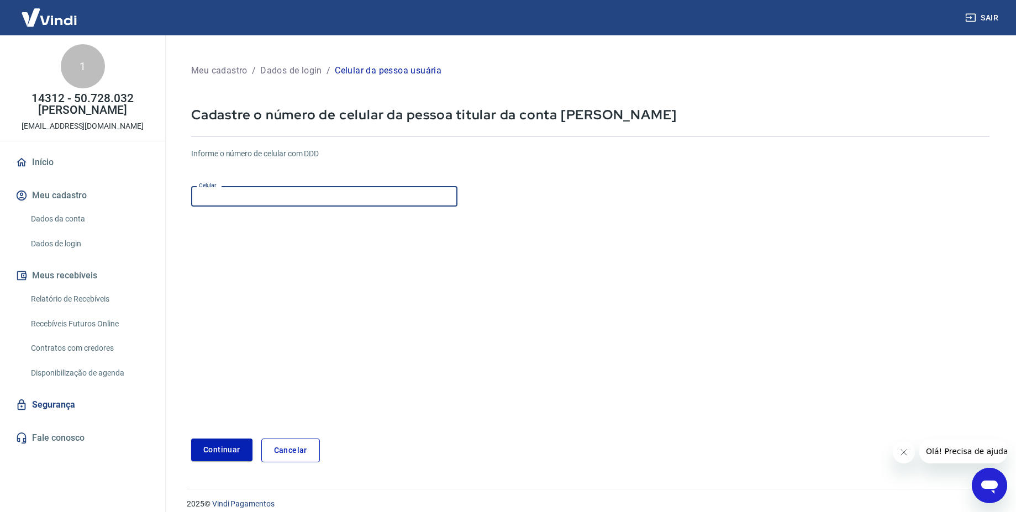
click at [352, 198] on input "Celular" at bounding box center [324, 196] width 266 height 20
click at [368, 266] on form "Informe o número de celular com DDD Celular (11 Celular Continuar Cancelar" at bounding box center [590, 300] width 798 height 323
click at [220, 451] on button "Continuar" at bounding box center [221, 450] width 61 height 23
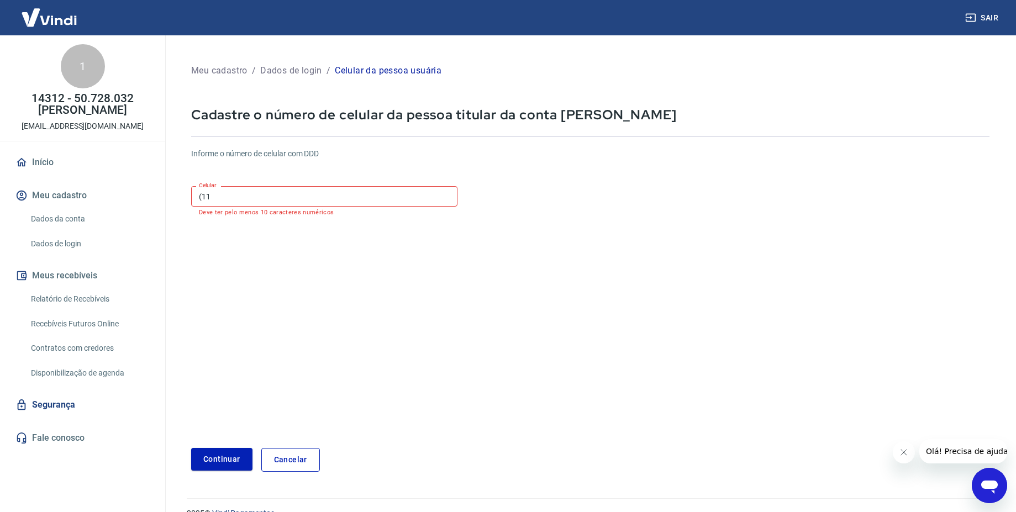
click at [238, 198] on input "(11" at bounding box center [324, 196] width 266 height 20
type input "(11) 94926-8498"
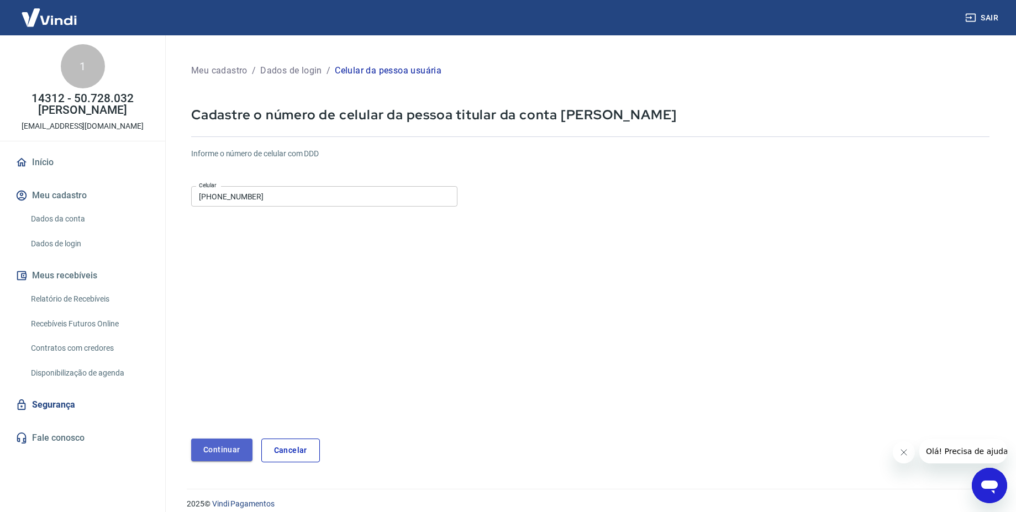
click at [218, 449] on button "Continuar" at bounding box center [221, 450] width 61 height 23
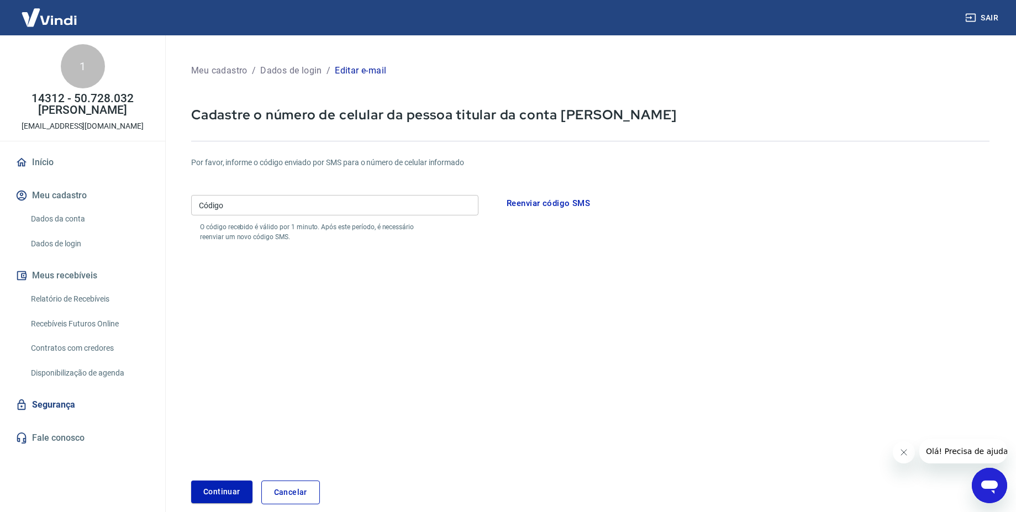
click at [241, 209] on input "Código" at bounding box center [334, 205] width 287 height 20
type input "816099"
click at [222, 490] on button "Continuar" at bounding box center [221, 492] width 61 height 23
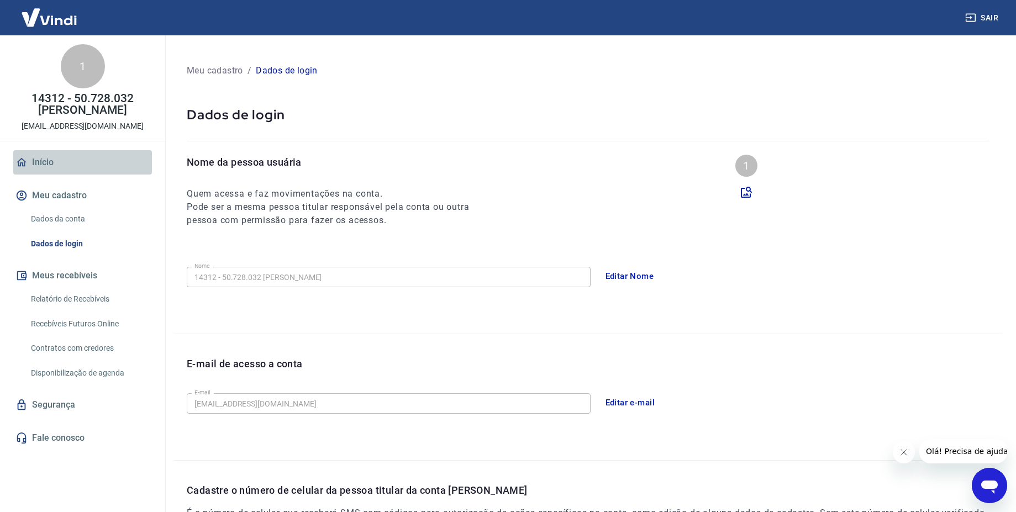
click at [45, 161] on link "Início" at bounding box center [82, 162] width 139 height 24
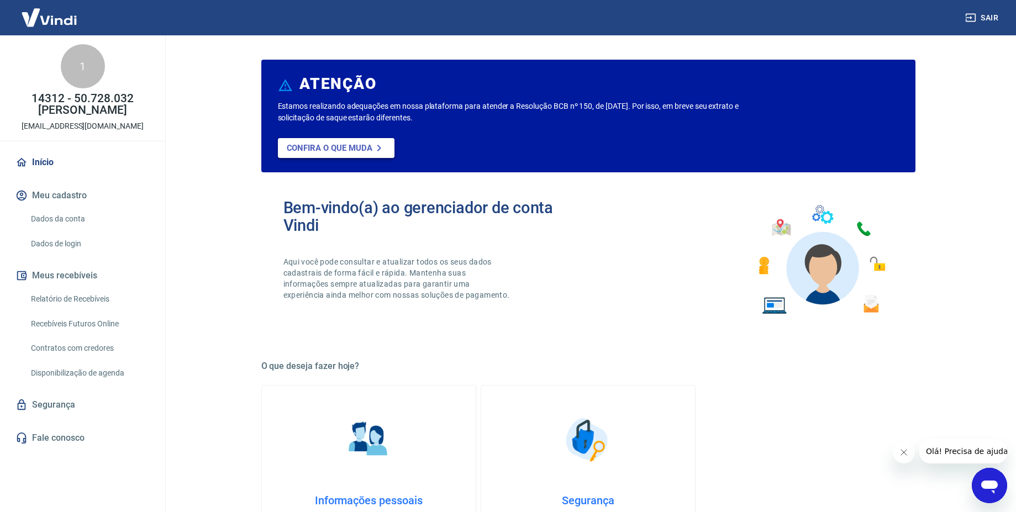
click at [343, 149] on p "Confira o que muda" at bounding box center [330, 148] width 86 height 10
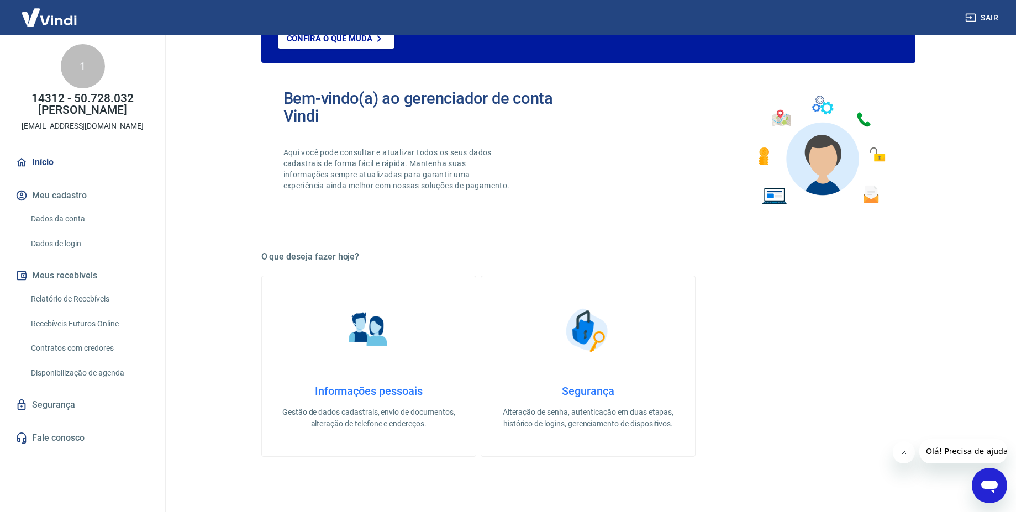
scroll to position [118, 0]
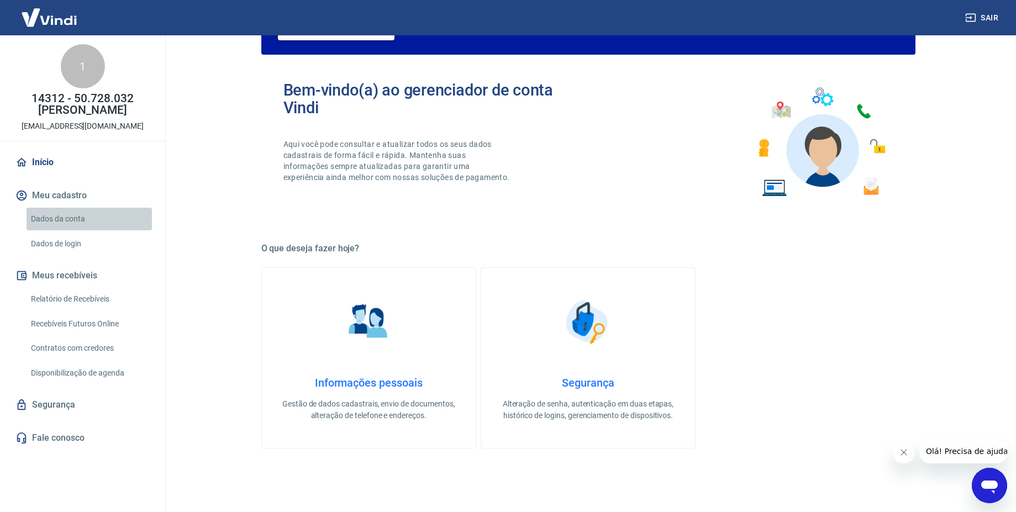
click at [46, 219] on link "Dados da conta" at bounding box center [89, 219] width 125 height 23
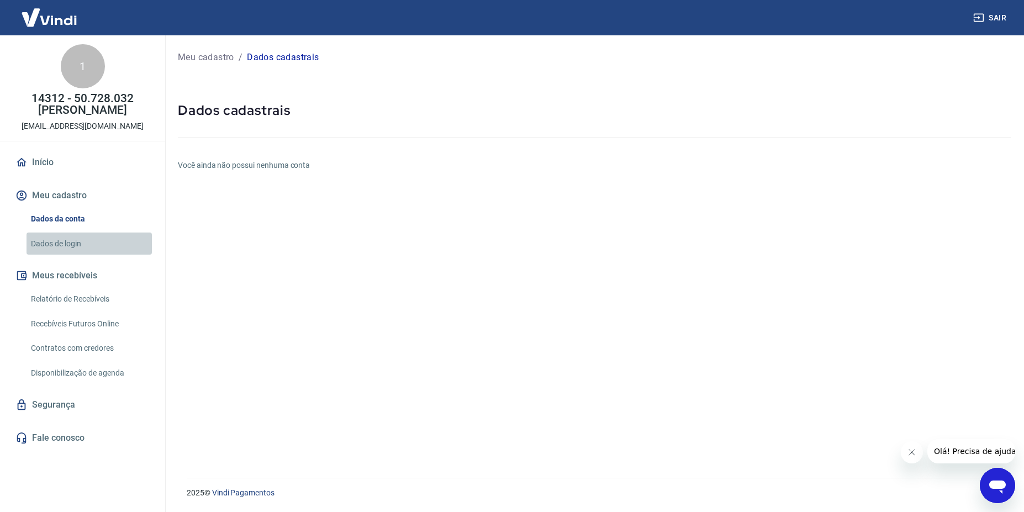
click at [58, 247] on link "Dados de login" at bounding box center [89, 244] width 125 height 23
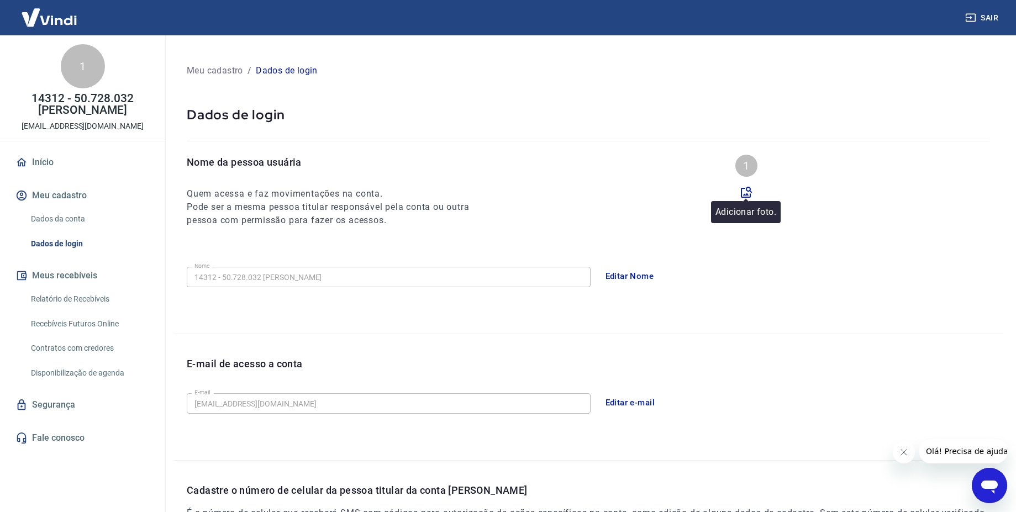
click at [743, 192] on icon at bounding box center [746, 192] width 13 height 13
click at [0, 0] on input "file" at bounding box center [0, 0] width 0 height 0
click at [57, 277] on button "Meus recebíveis" at bounding box center [82, 276] width 139 height 24
click at [67, 299] on link "Relatório de Recebíveis" at bounding box center [89, 299] width 125 height 23
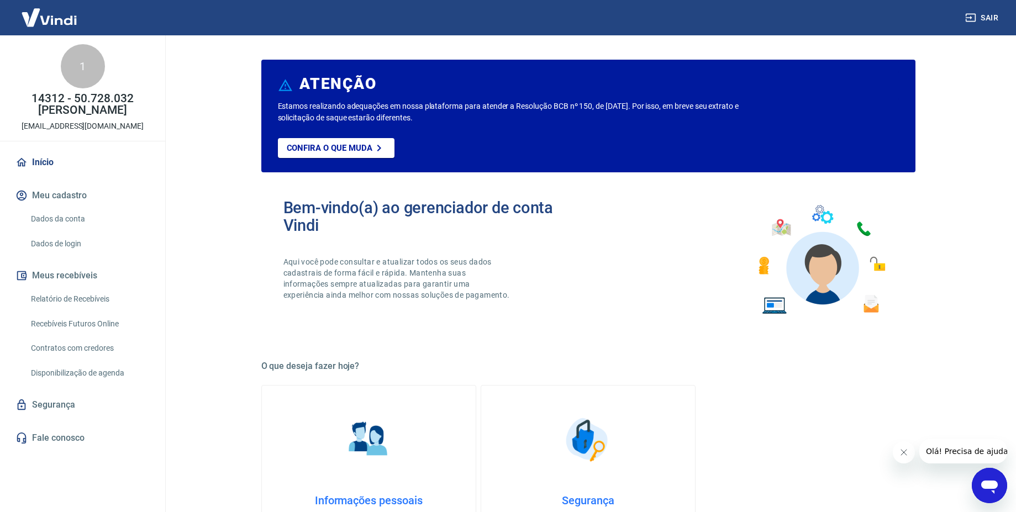
click at [675, 231] on div "Bem-vindo(a) ao gerenciador de conta Vindi Aqui você pode consultar e atualizar…" at bounding box center [588, 259] width 654 height 157
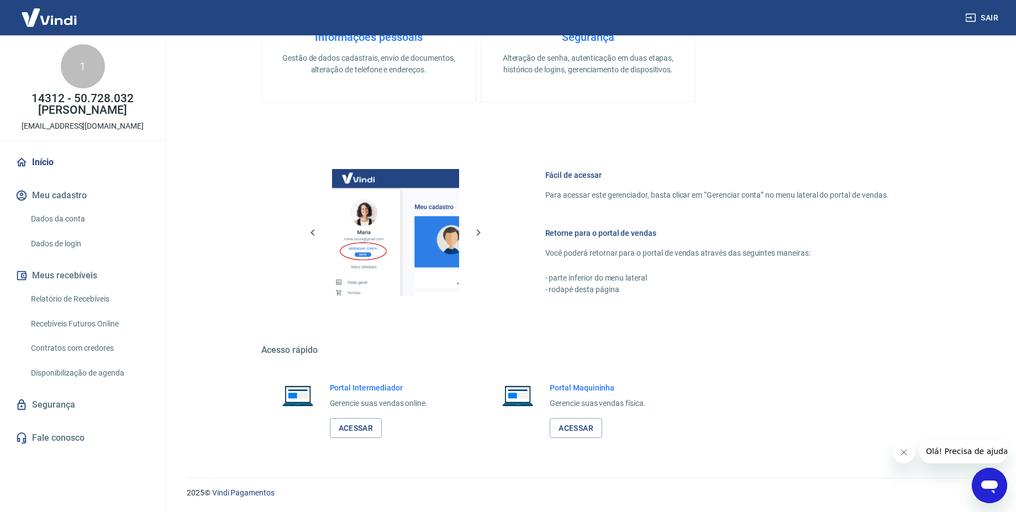
click at [405, 220] on img at bounding box center [395, 232] width 127 height 127
click at [906, 459] on button "Fechar mensagem da empresa" at bounding box center [904, 452] width 22 height 22
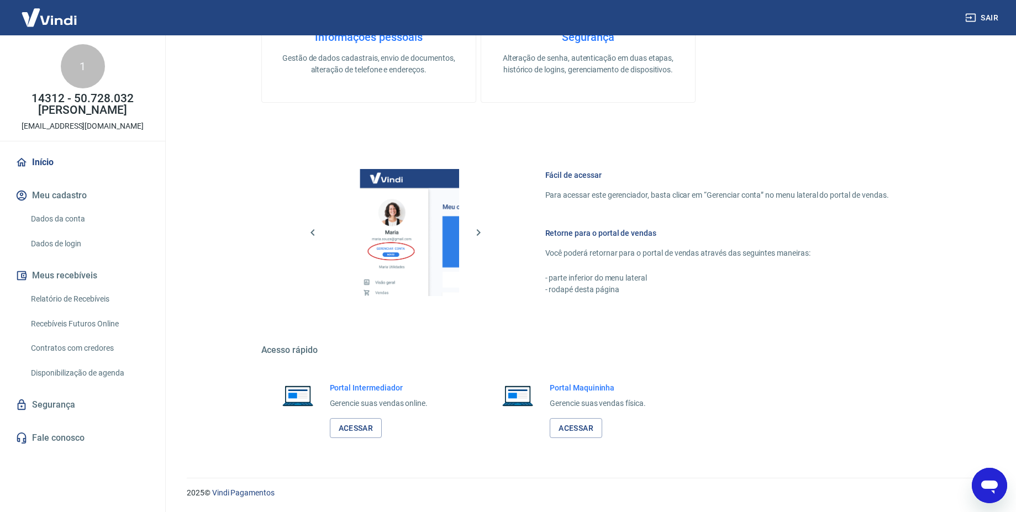
click at [477, 230] on div at bounding box center [395, 232] width 162 height 127
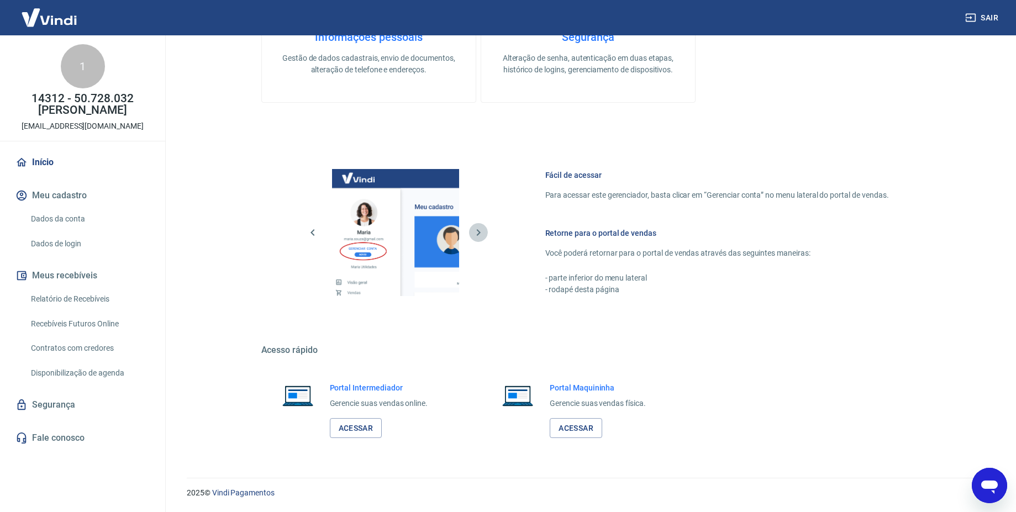
click at [480, 230] on icon "button" at bounding box center [478, 232] width 13 height 13
click at [310, 234] on icon "button" at bounding box center [312, 232] width 13 height 13
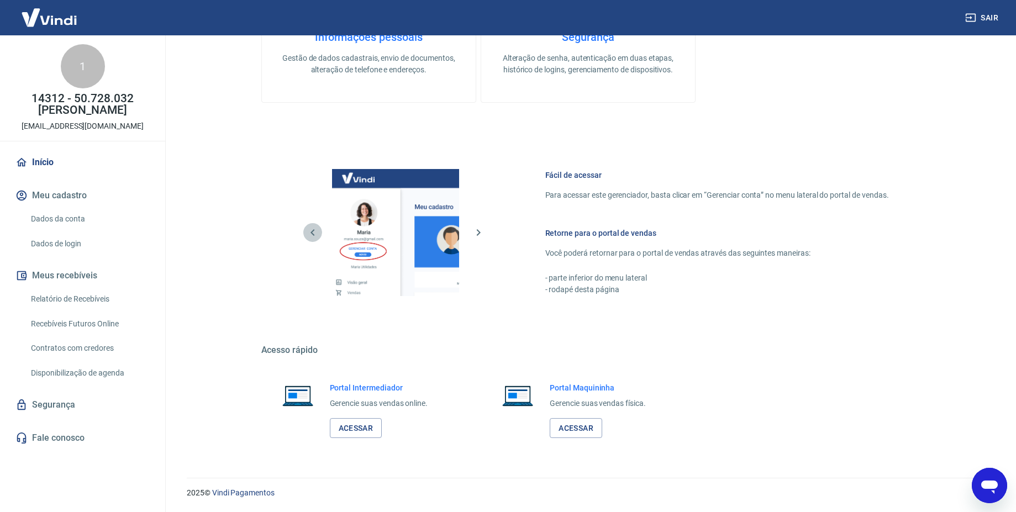
click at [310, 234] on icon "button" at bounding box center [312, 232] width 13 height 13
drag, startPoint x: 310, startPoint y: 234, endPoint x: 313, endPoint y: 342, distance: 108.3
click at [313, 342] on div "ATENÇÃO Estamos realizando adequações em nossa plataforma para atender a Resolu…" at bounding box center [588, 22] width 654 height 857
click at [54, 438] on link "Fale conosco" at bounding box center [82, 438] width 139 height 24
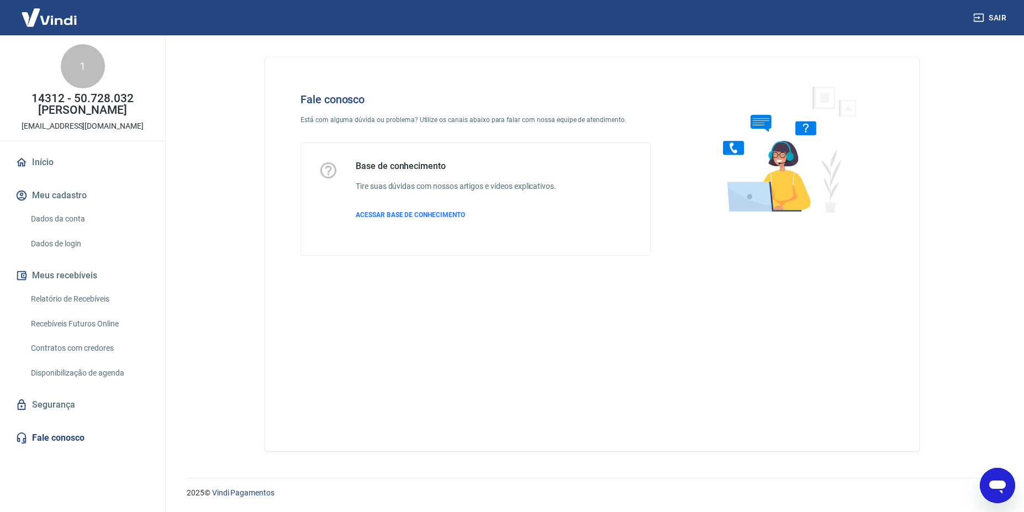
click at [988, 493] on icon "Abrir janela de mensagens" at bounding box center [998, 486] width 20 height 20
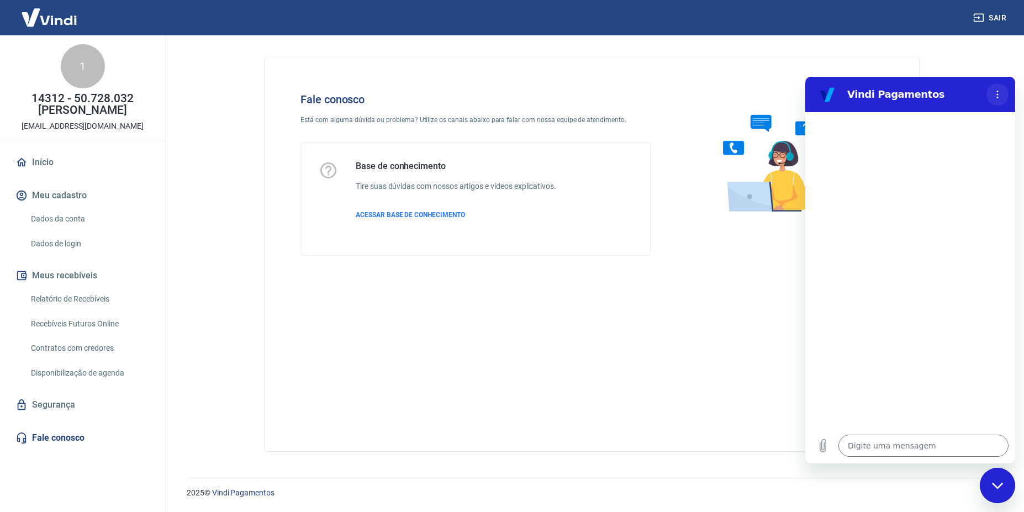
click at [993, 96] on icon "Menu de opções" at bounding box center [997, 94] width 9 height 9
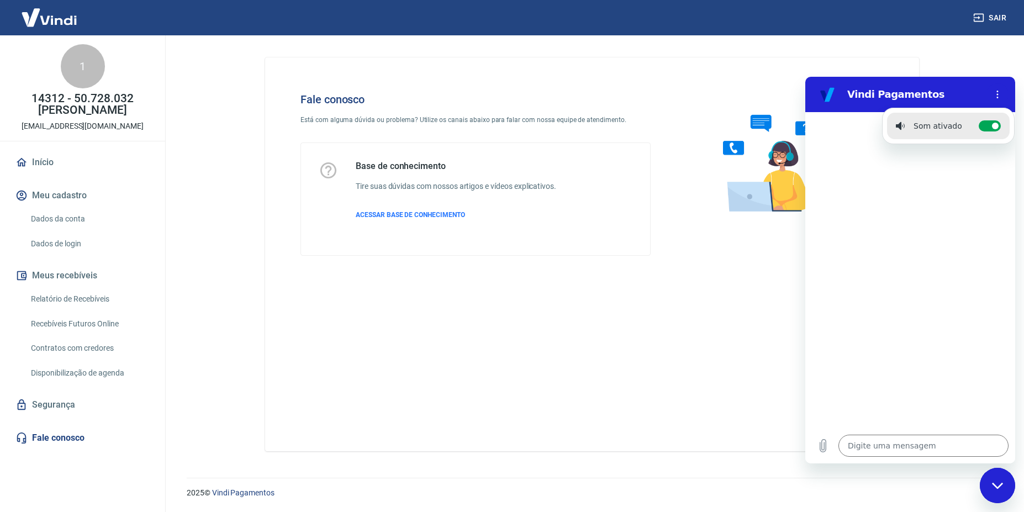
click at [690, 62] on div "Fale conosco Está com alguma dúvida ou problema? Utilize os canais abaixo para …" at bounding box center [592, 254] width 654 height 394
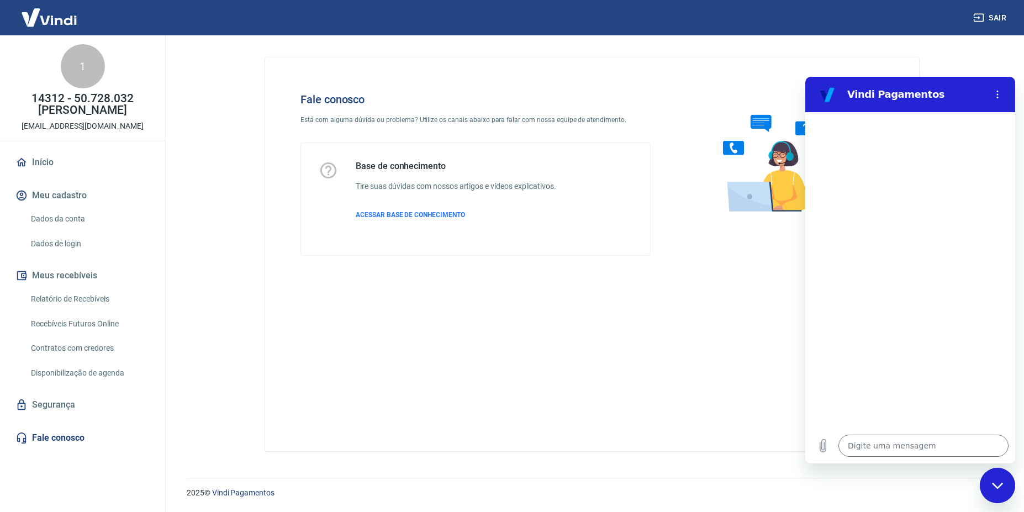
type textarea "x"
